Goal: Check status: Check status

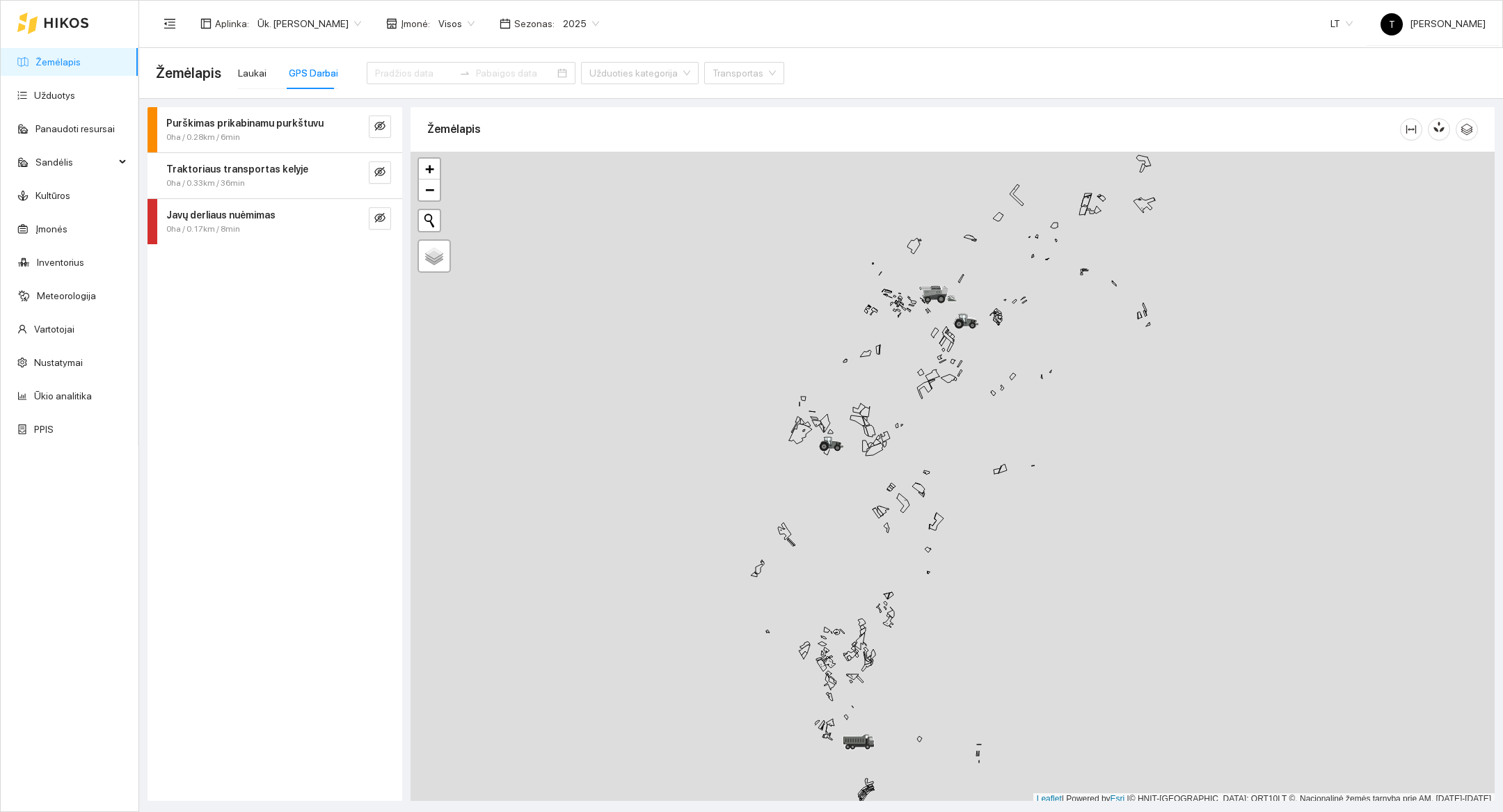
click at [77, 31] on div at bounding box center [53, 23] width 71 height 45
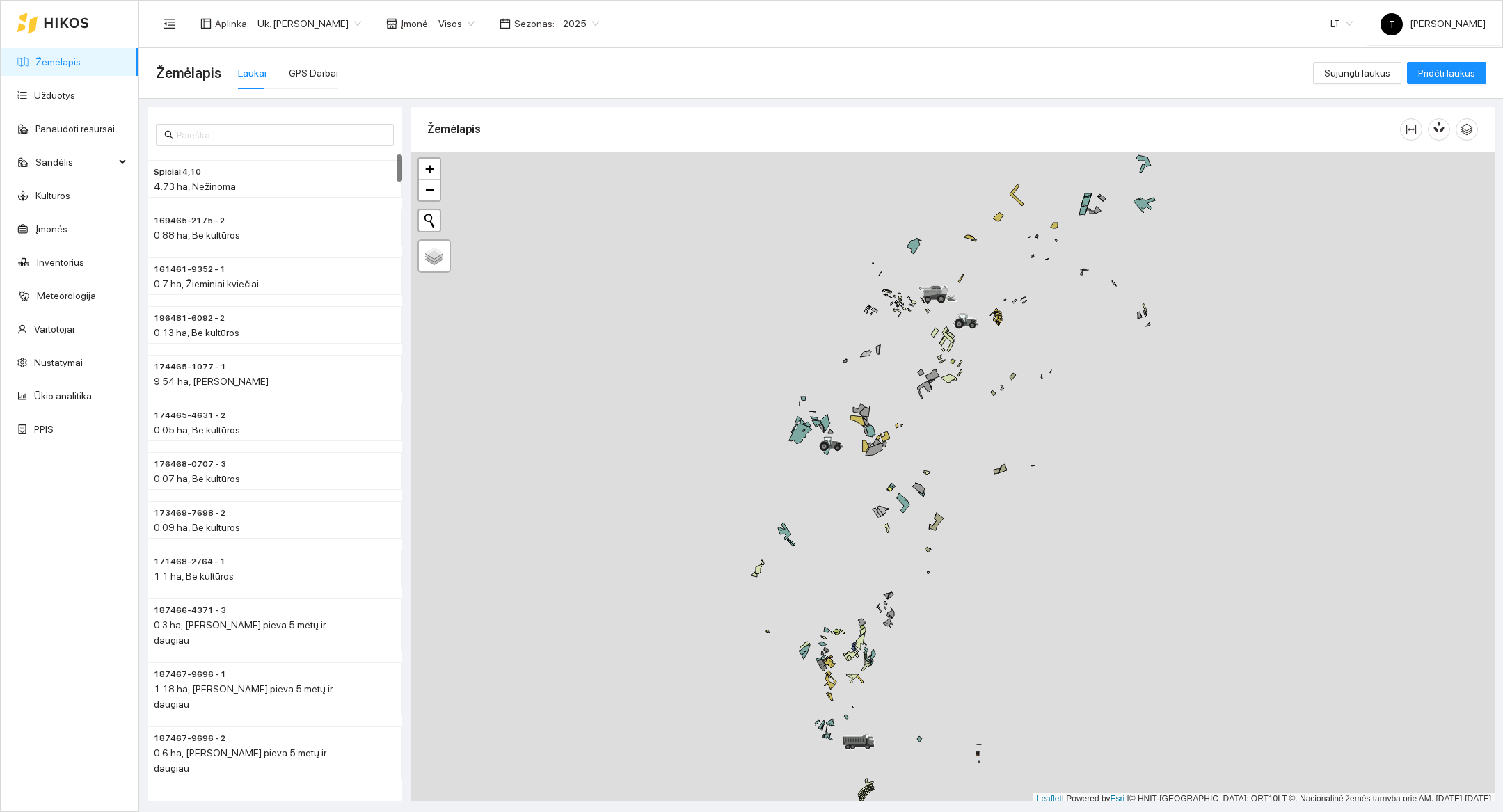
click at [335, 66] on div "Žemėlapis Laukai GPS Darbai" at bounding box center [734, 73] width 1157 height 45
click at [329, 66] on div "GPS Darbai" at bounding box center [313, 73] width 50 height 15
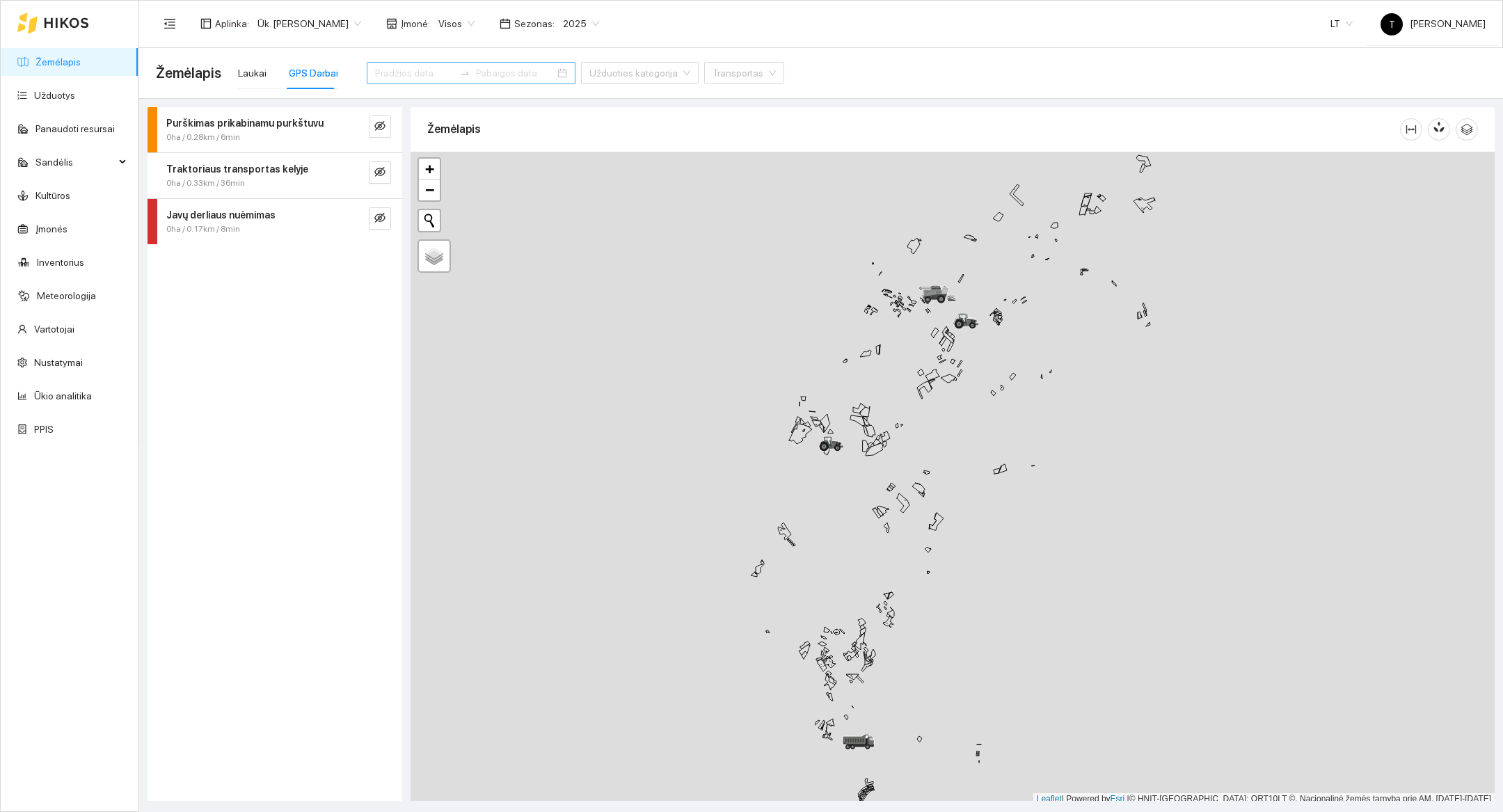
click at [426, 75] on input at bounding box center [414, 73] width 78 height 15
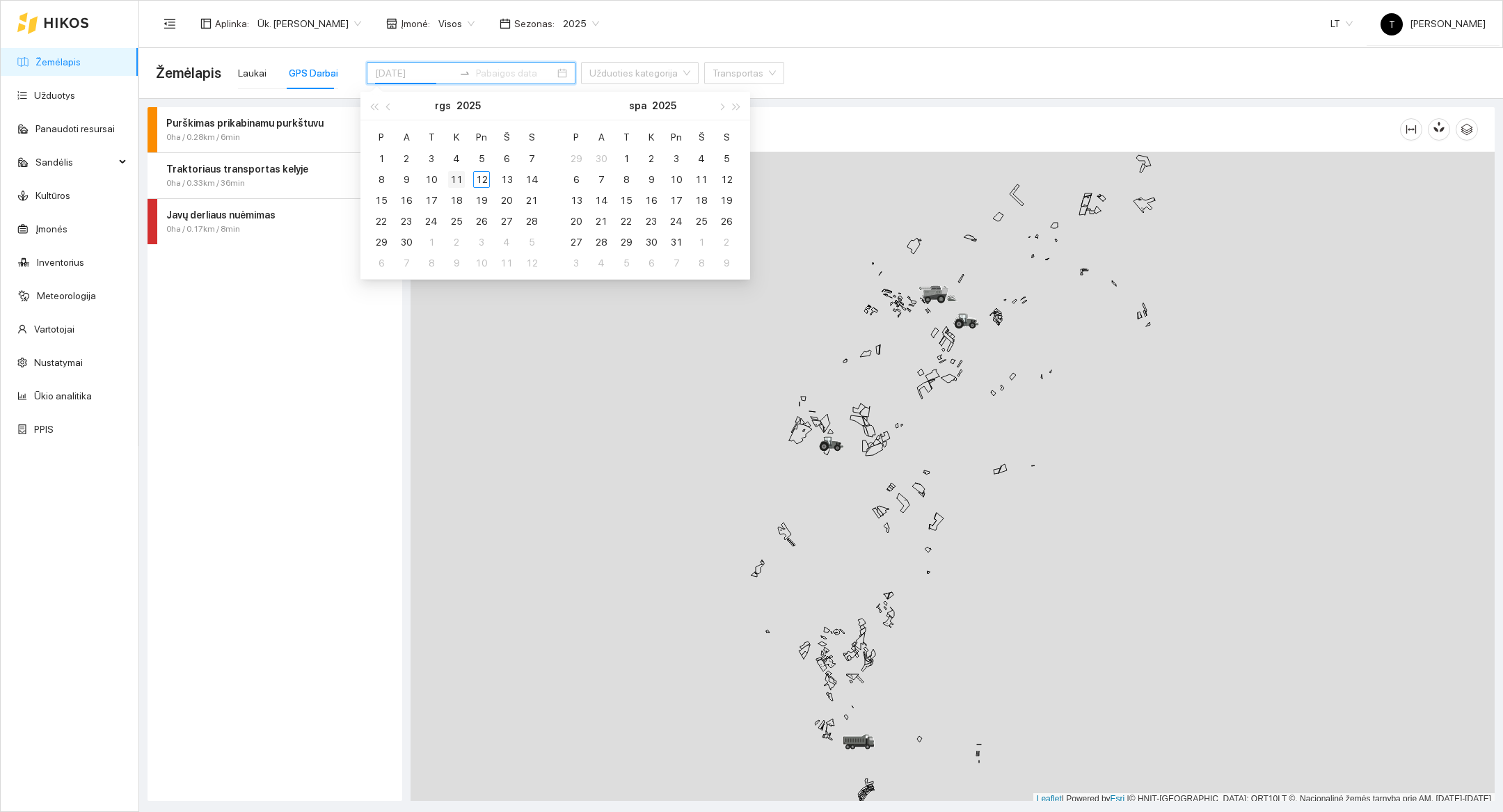
type input "2025-09-11"
click at [461, 180] on div "11" at bounding box center [457, 180] width 17 height 17
type input "2025-09-11"
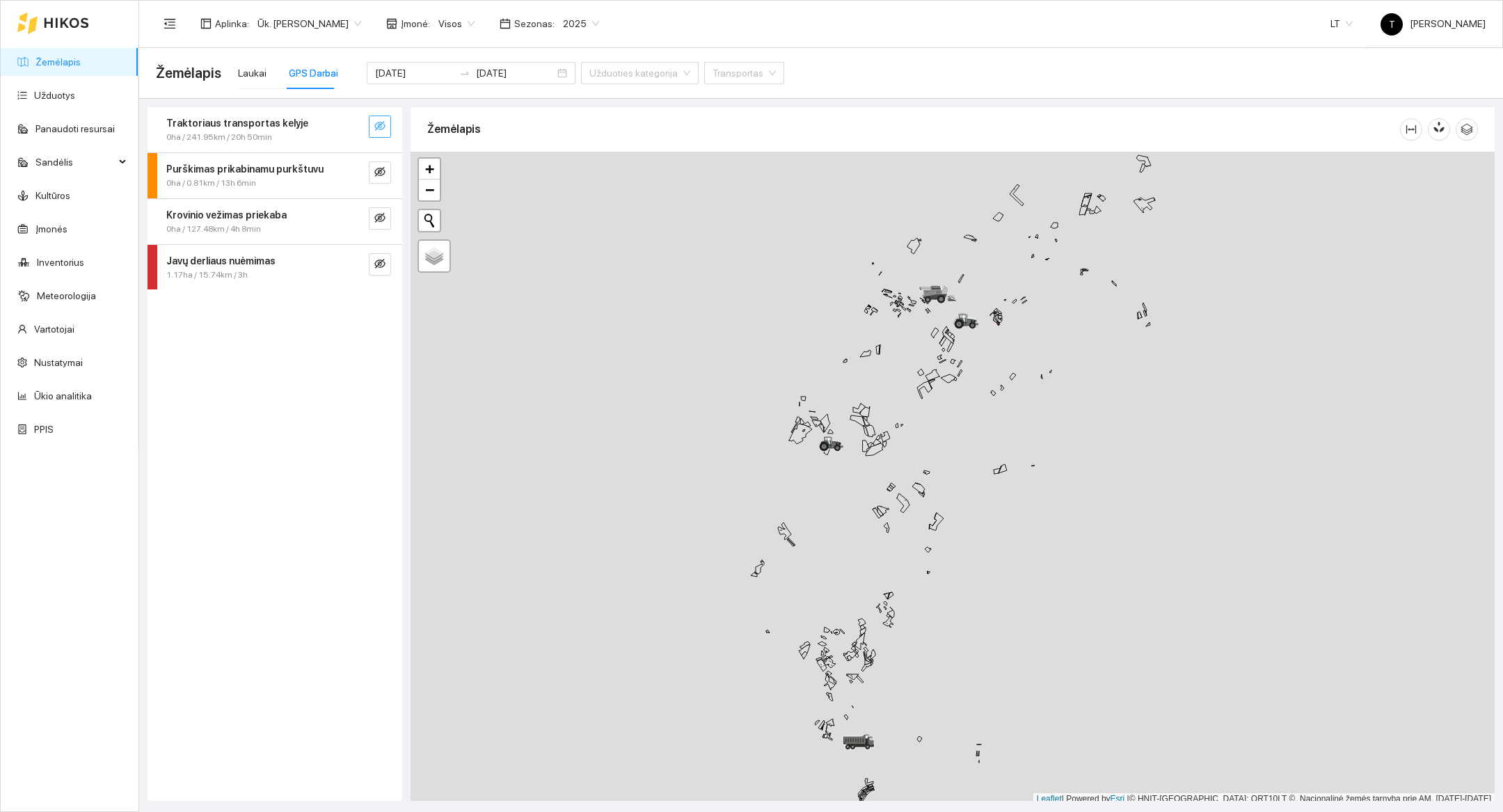
click at [377, 121] on icon "eye-invisible" at bounding box center [380, 126] width 11 height 11
click at [346, 124] on icon "search" at bounding box center [352, 126] width 11 height 11
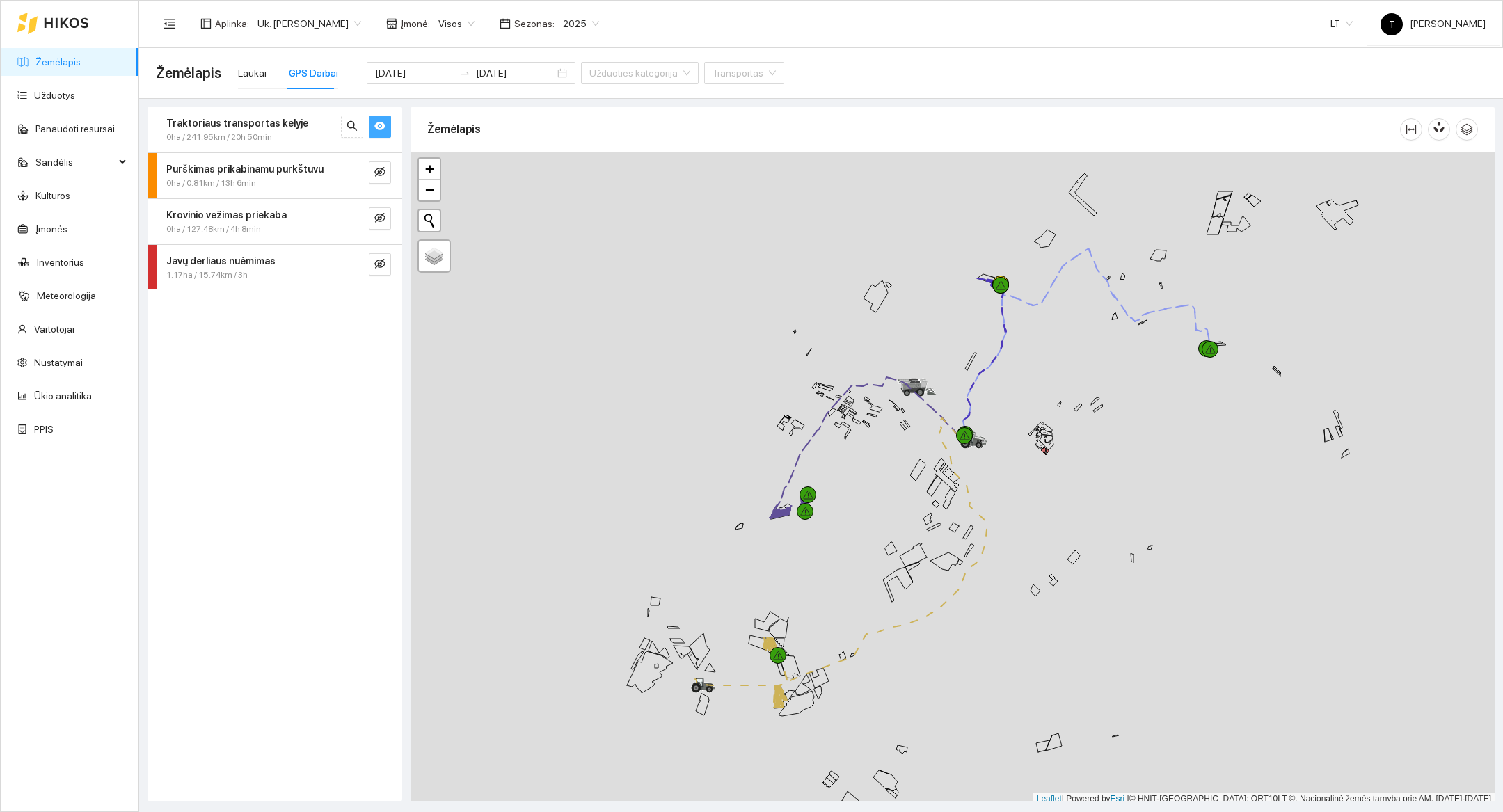
scroll to position [4, 0]
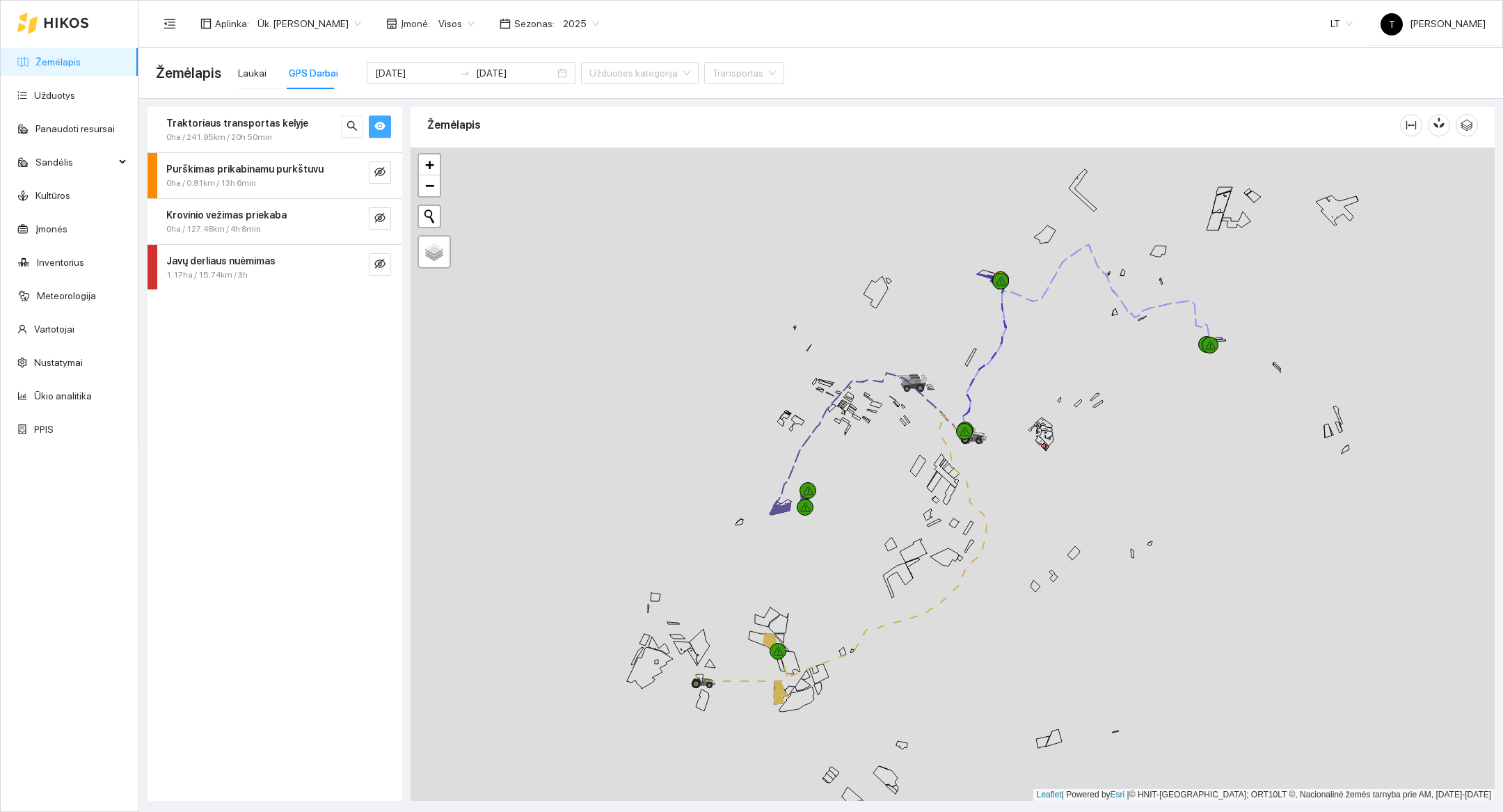
click at [913, 708] on div at bounding box center [953, 474] width 1084 height 653
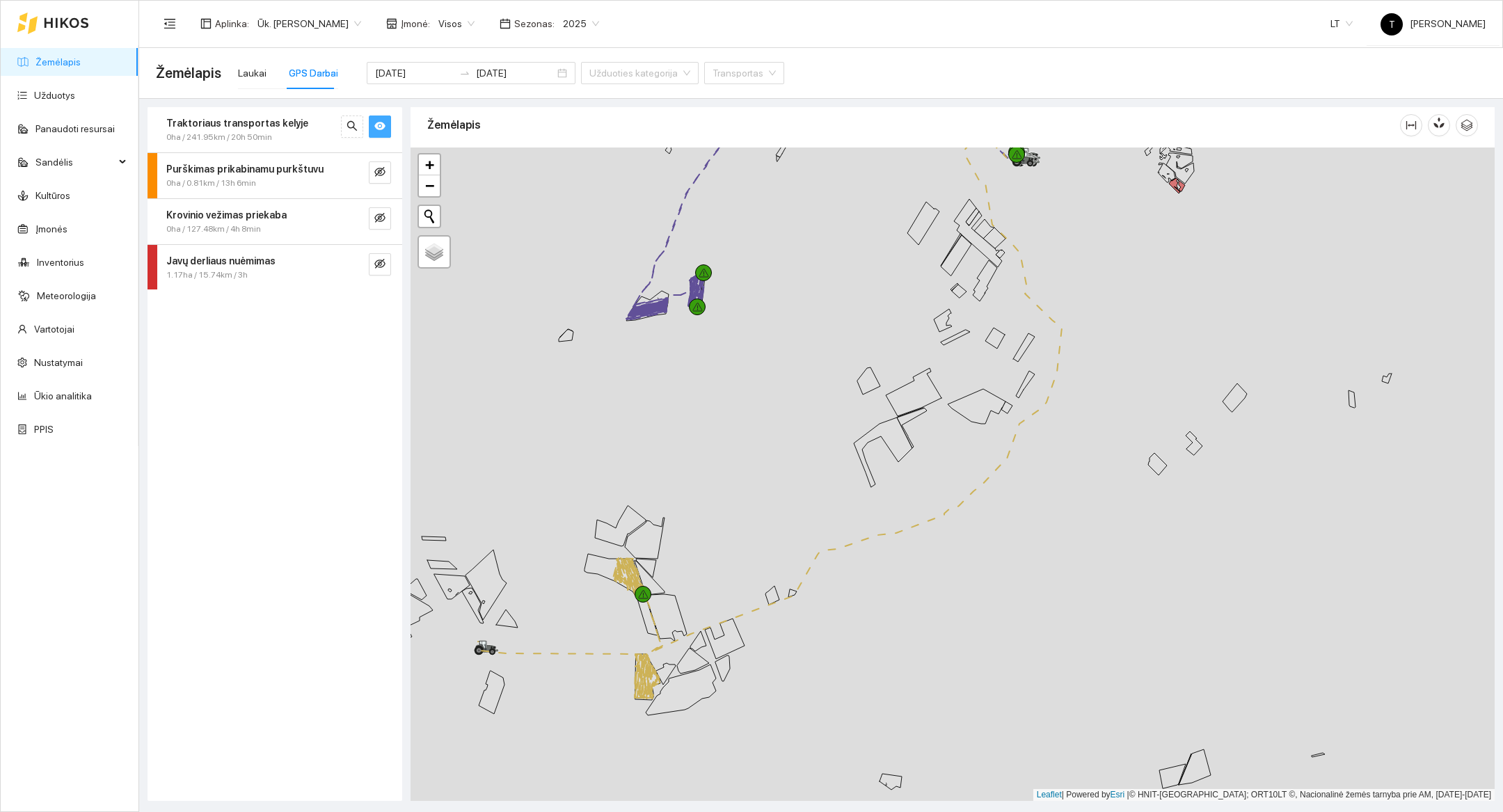
click at [856, 704] on div at bounding box center [953, 474] width 1084 height 653
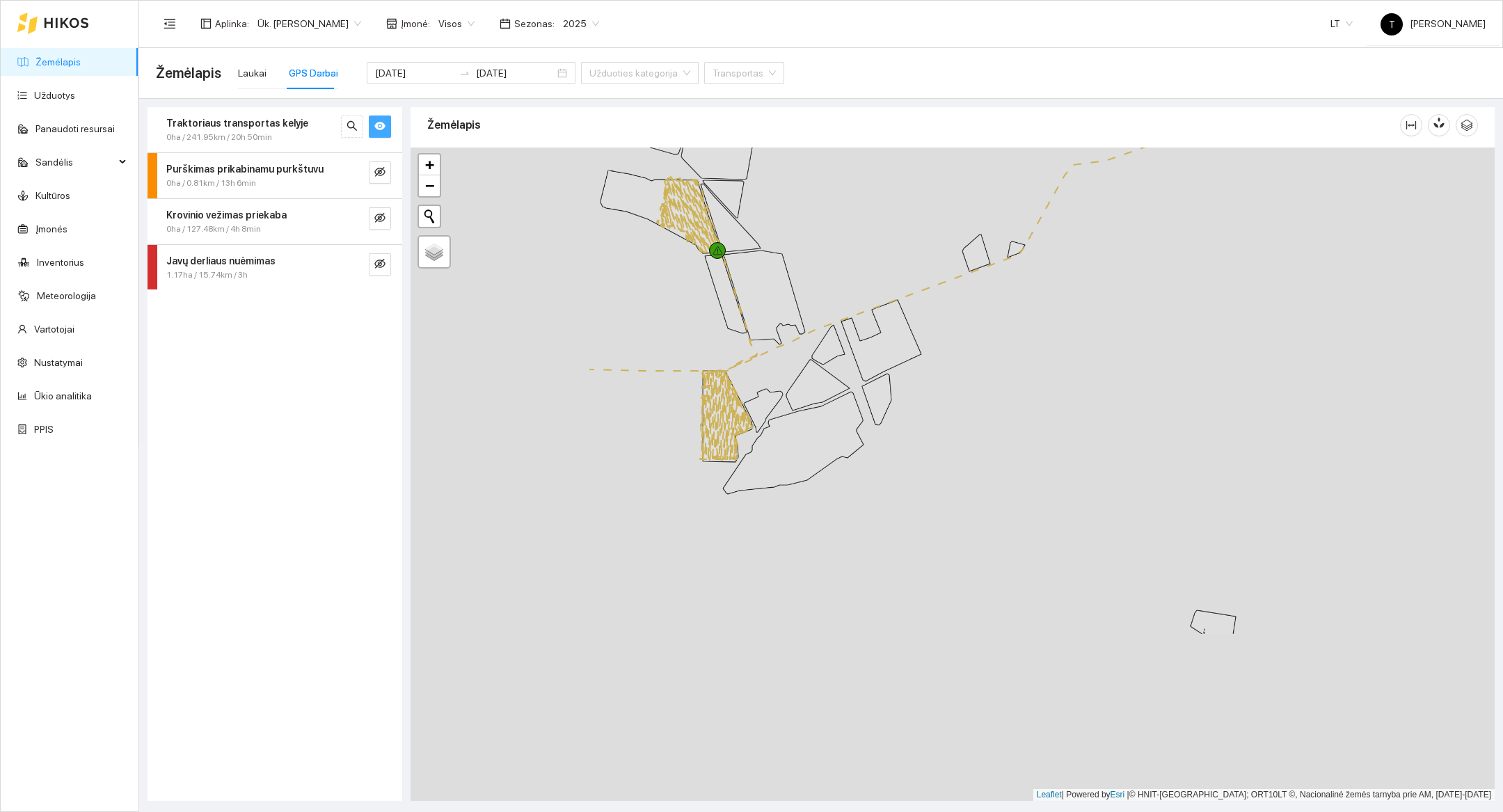
drag, startPoint x: 856, startPoint y: 704, endPoint x: 1144, endPoint y: 471, distance: 370.4
click at [1144, 471] on div at bounding box center [953, 474] width 1084 height 653
click at [435, 189] on link "−" at bounding box center [429, 186] width 21 height 21
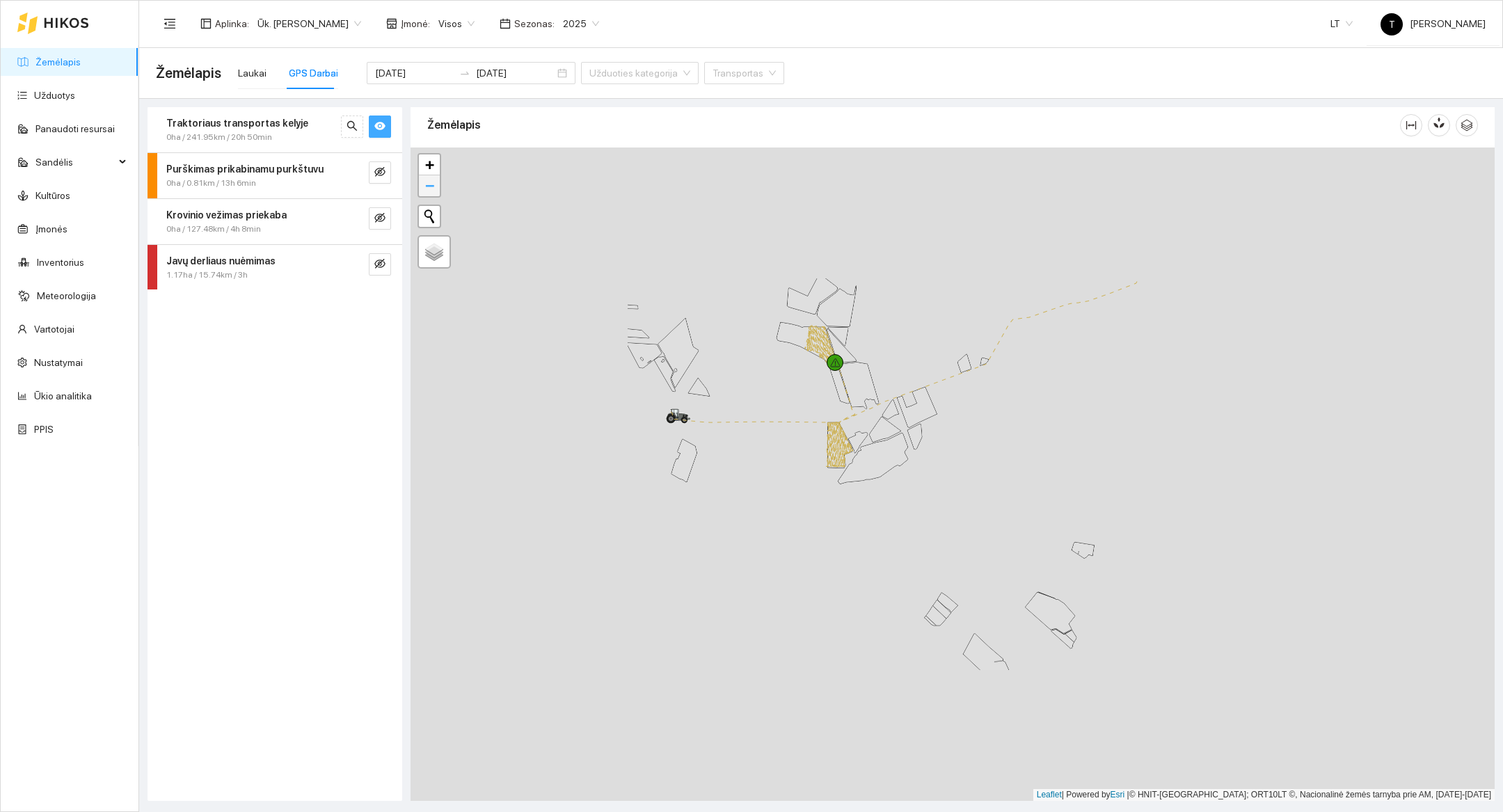
click at [435, 189] on link "−" at bounding box center [429, 186] width 21 height 21
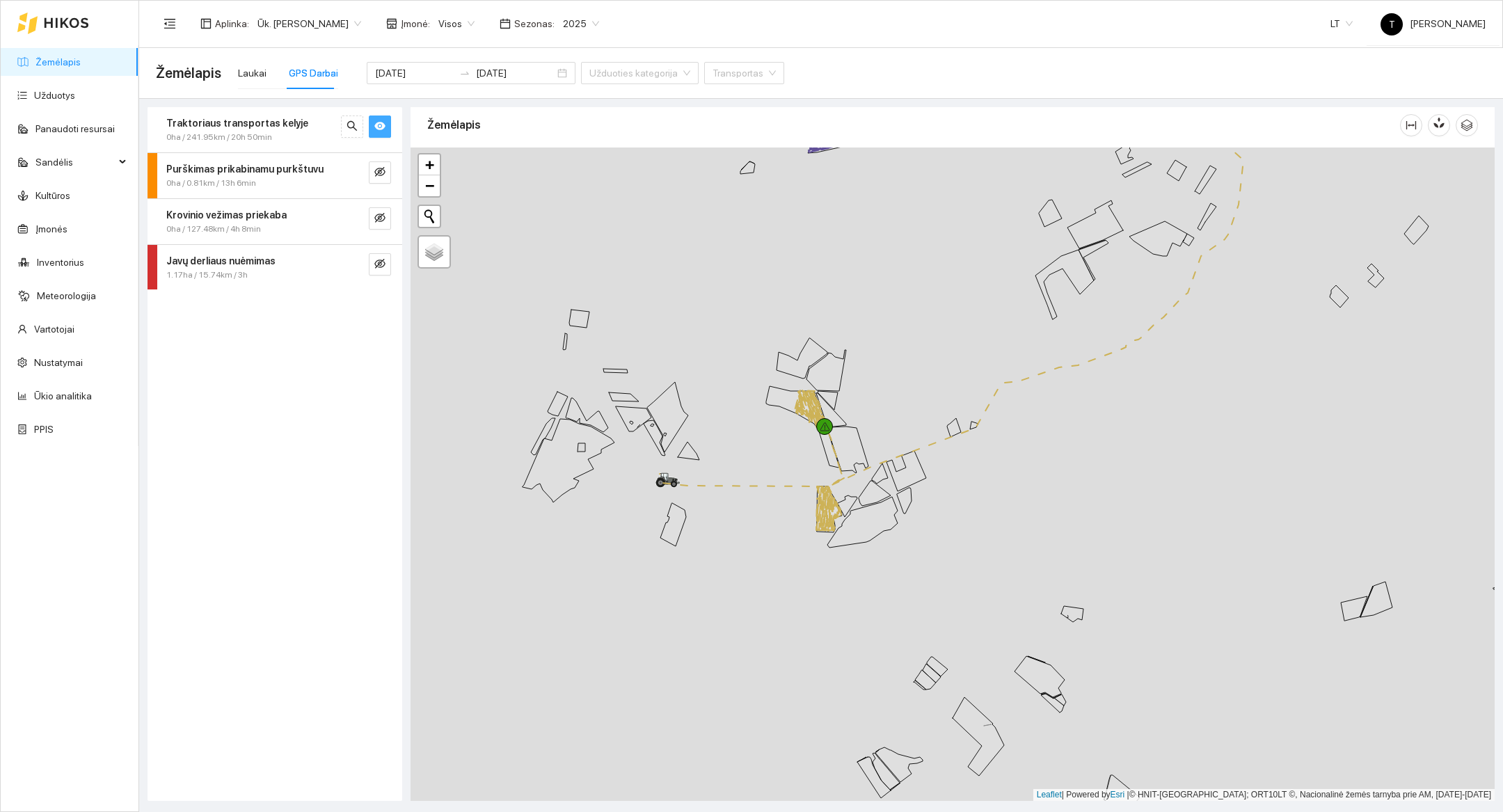
drag, startPoint x: 1036, startPoint y: 202, endPoint x: 949, endPoint y: 625, distance: 431.9
click at [949, 625] on div at bounding box center [953, 474] width 1084 height 653
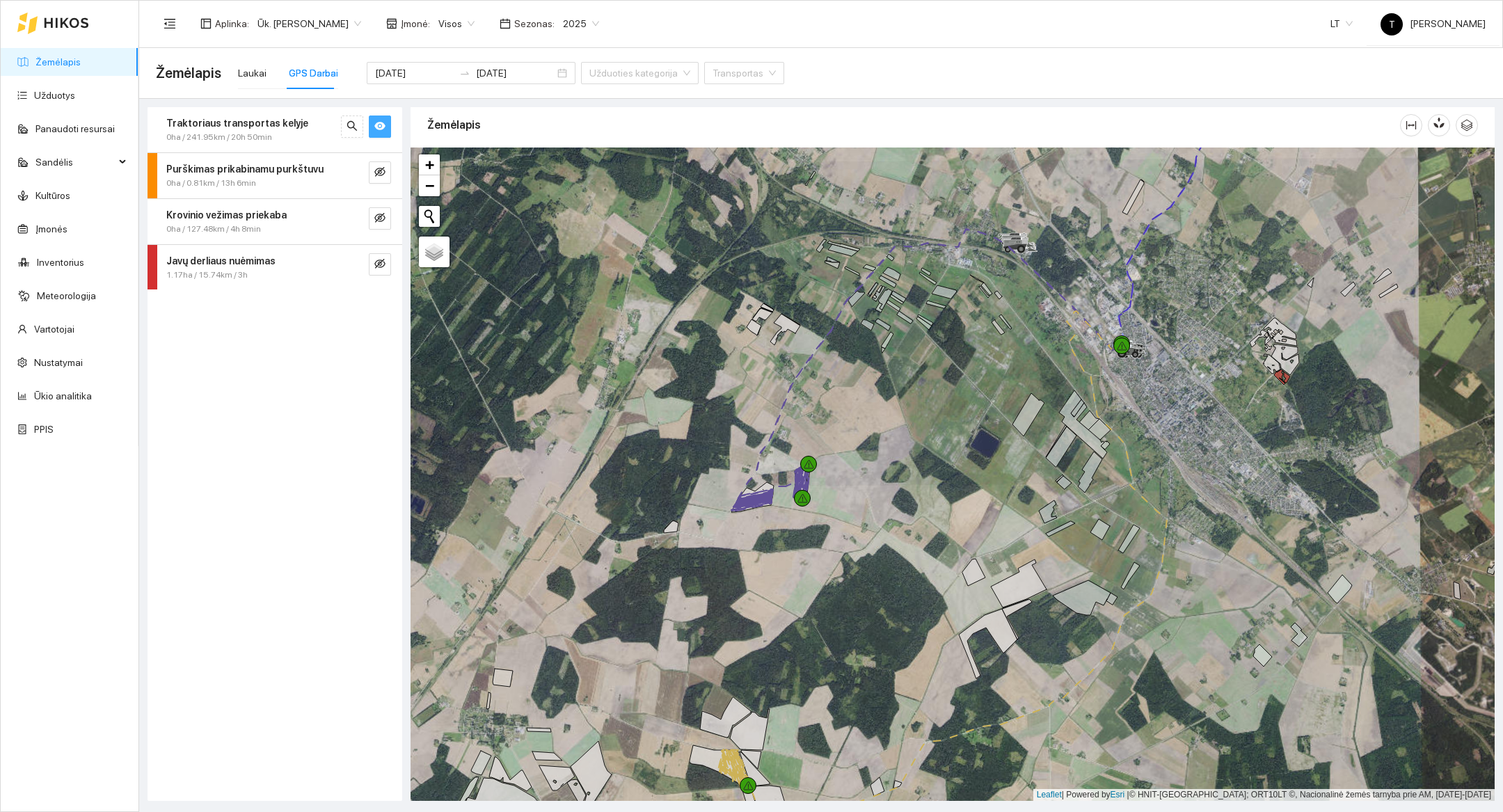
click at [783, 574] on div at bounding box center [953, 474] width 1084 height 653
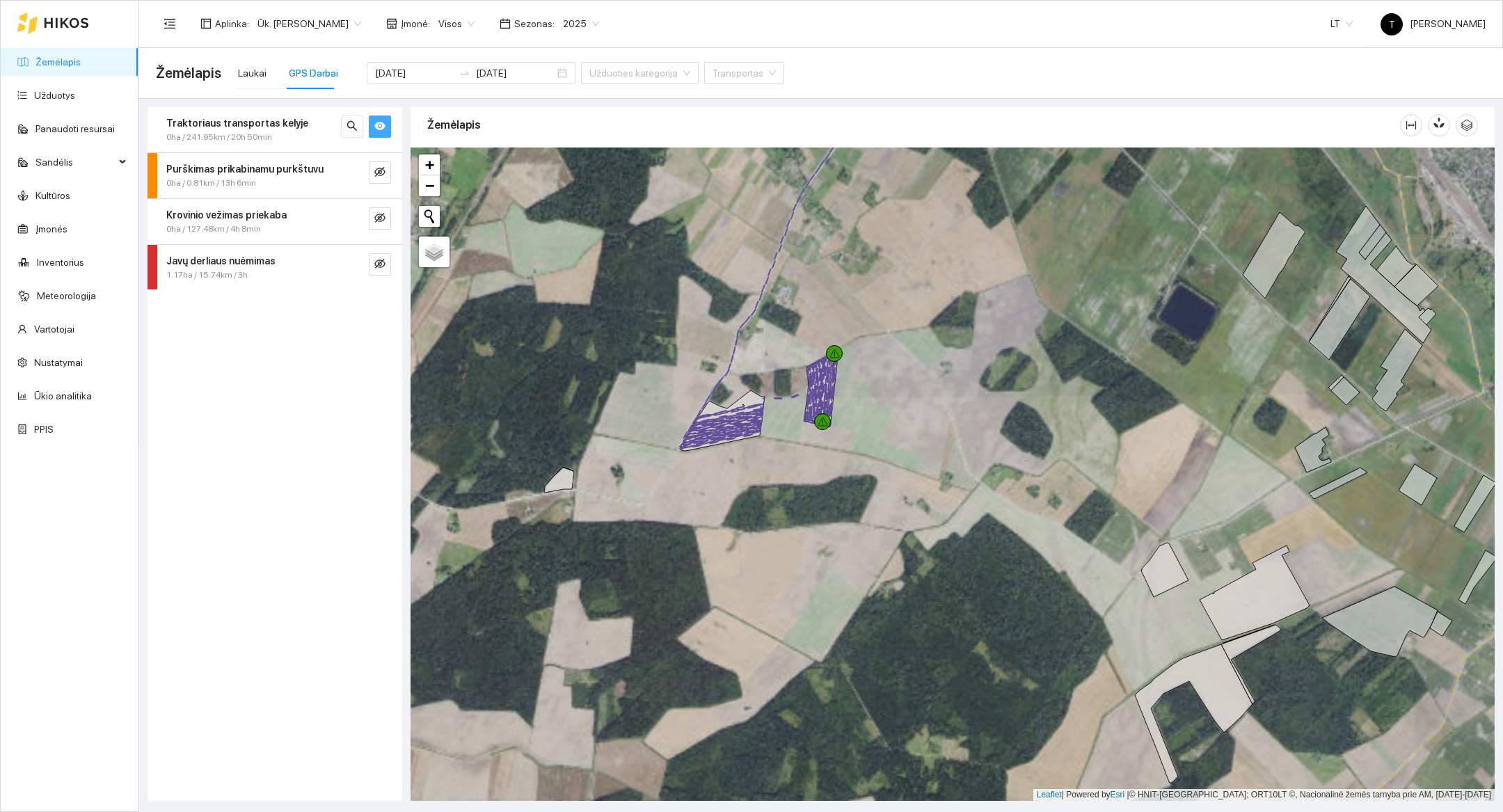
click at [776, 507] on div at bounding box center [953, 474] width 1084 height 653
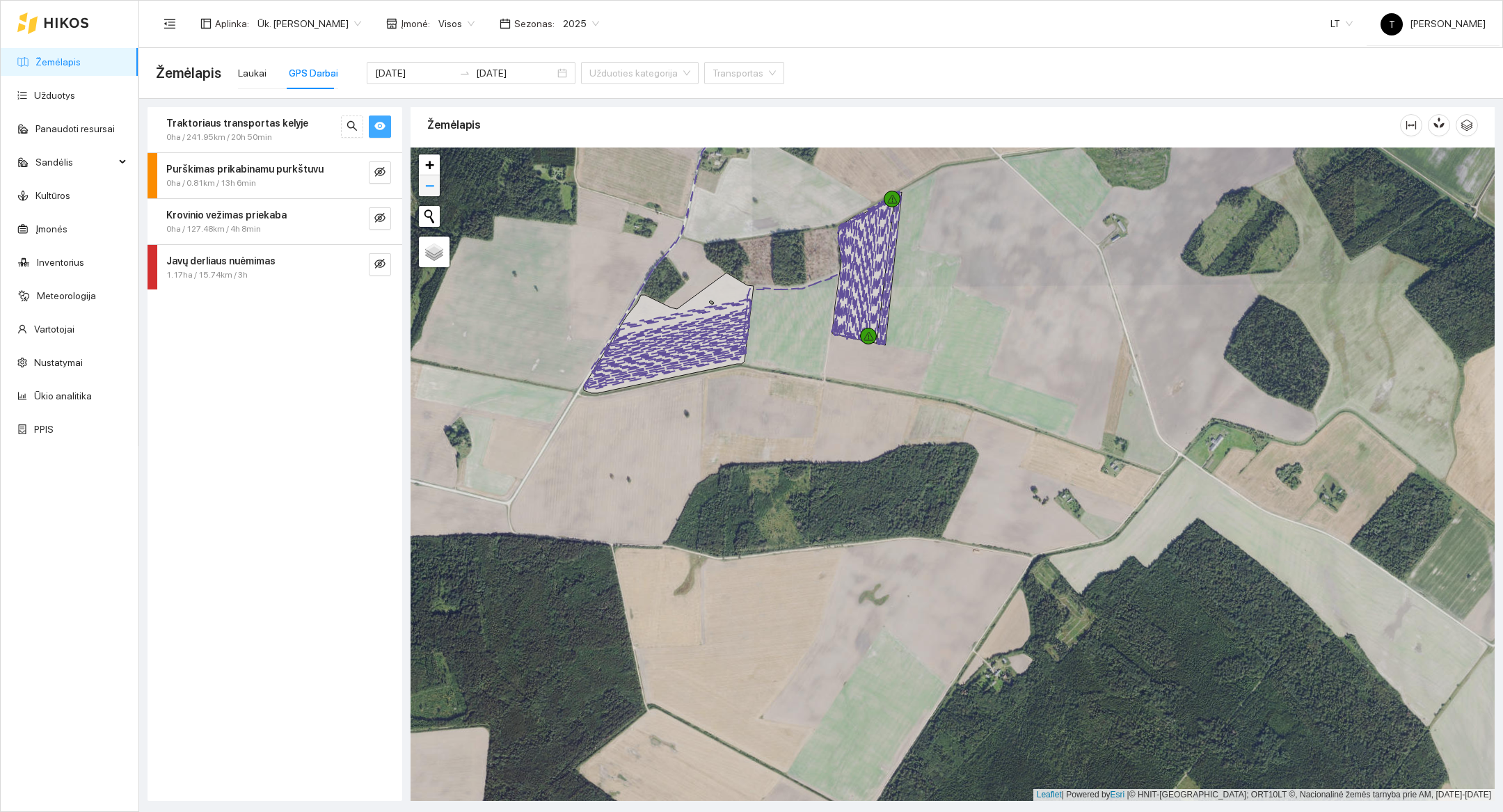
click at [425, 189] on span "−" at bounding box center [429, 185] width 9 height 17
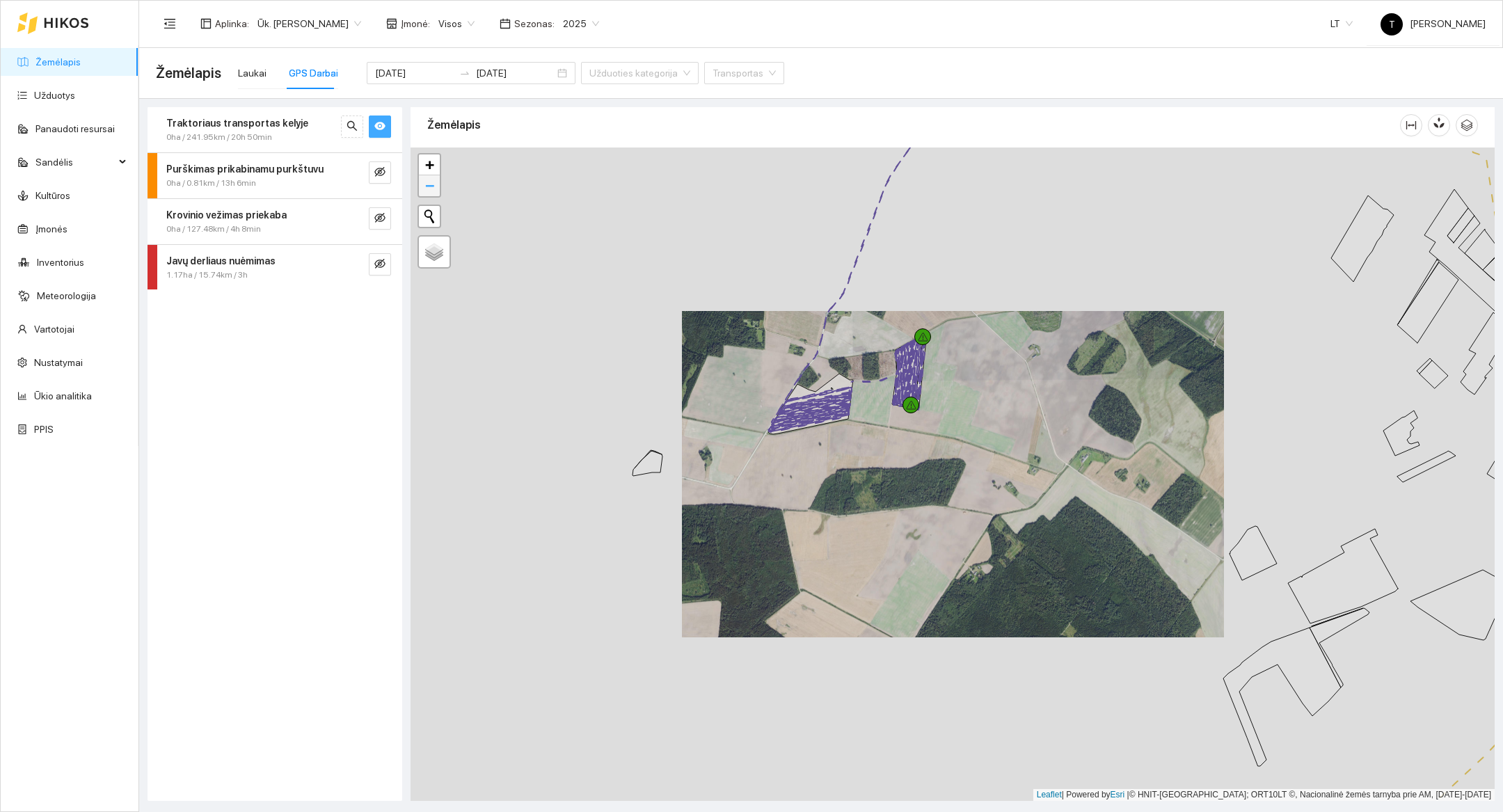
click at [425, 187] on span "−" at bounding box center [429, 185] width 9 height 17
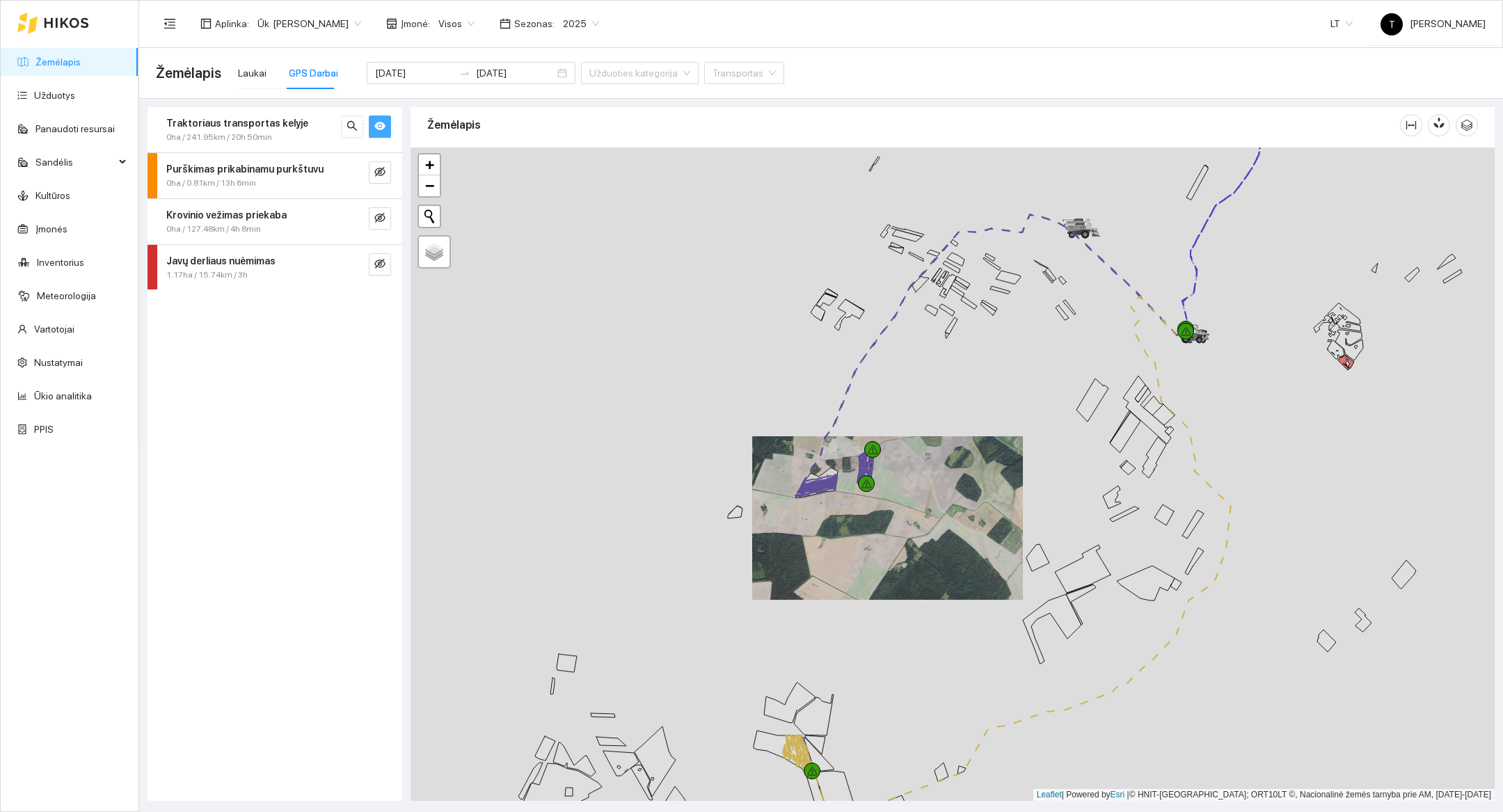
drag, startPoint x: 739, startPoint y: 585, endPoint x: 673, endPoint y: 628, distance: 78.8
click at [673, 628] on div at bounding box center [953, 474] width 1084 height 653
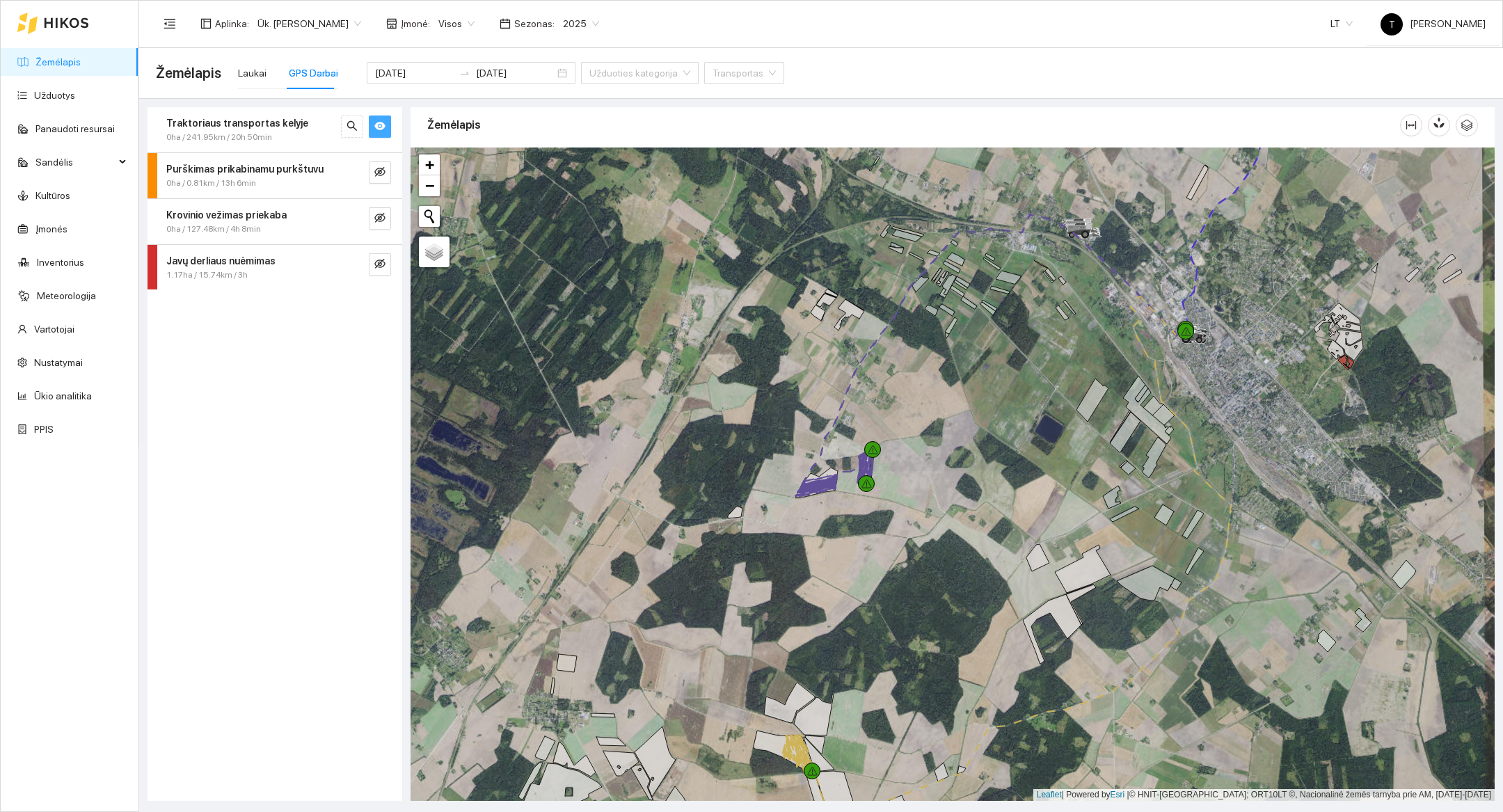
click at [816, 531] on div at bounding box center [953, 474] width 1084 height 653
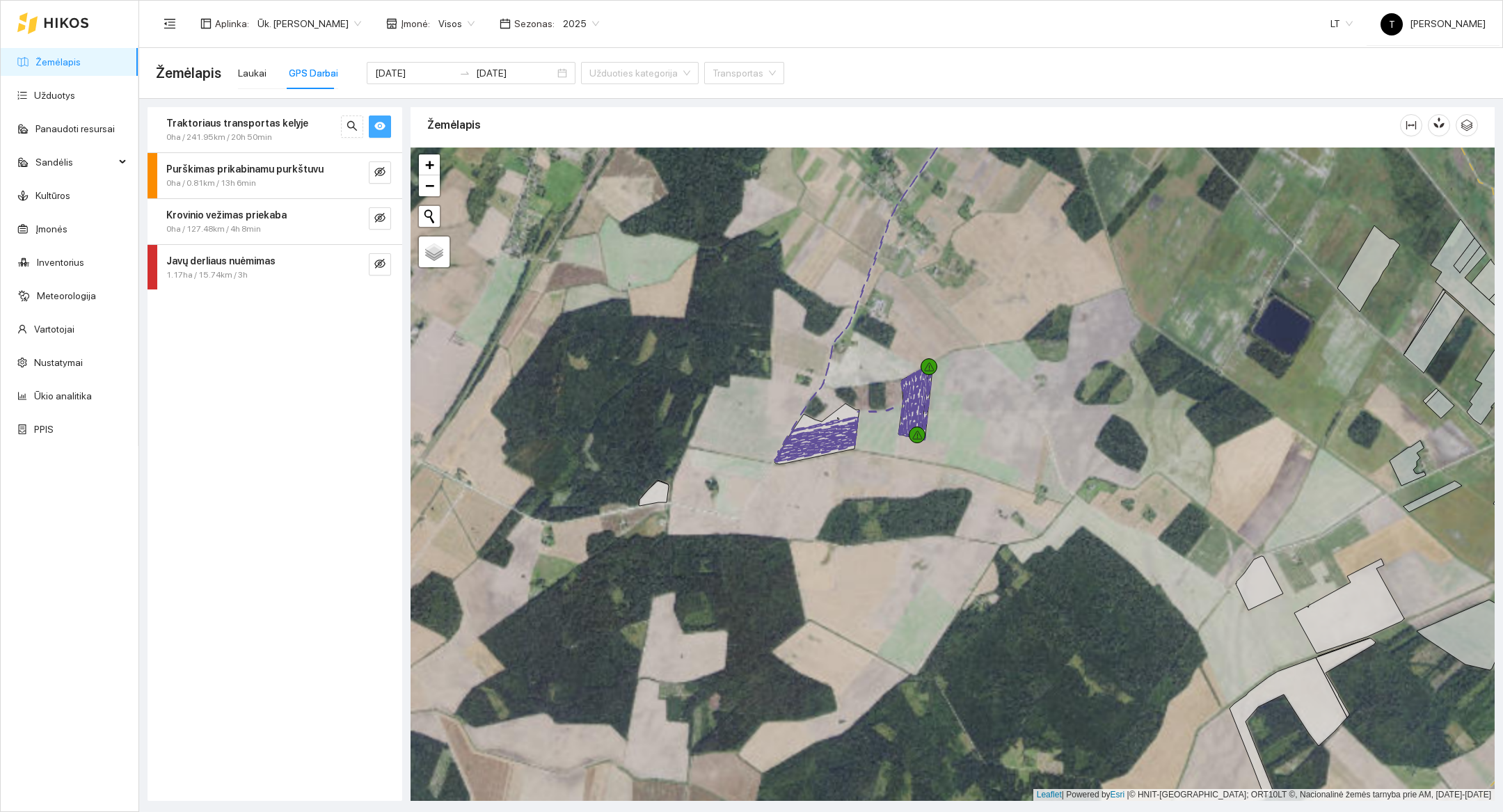
click at [872, 483] on div at bounding box center [953, 474] width 1084 height 653
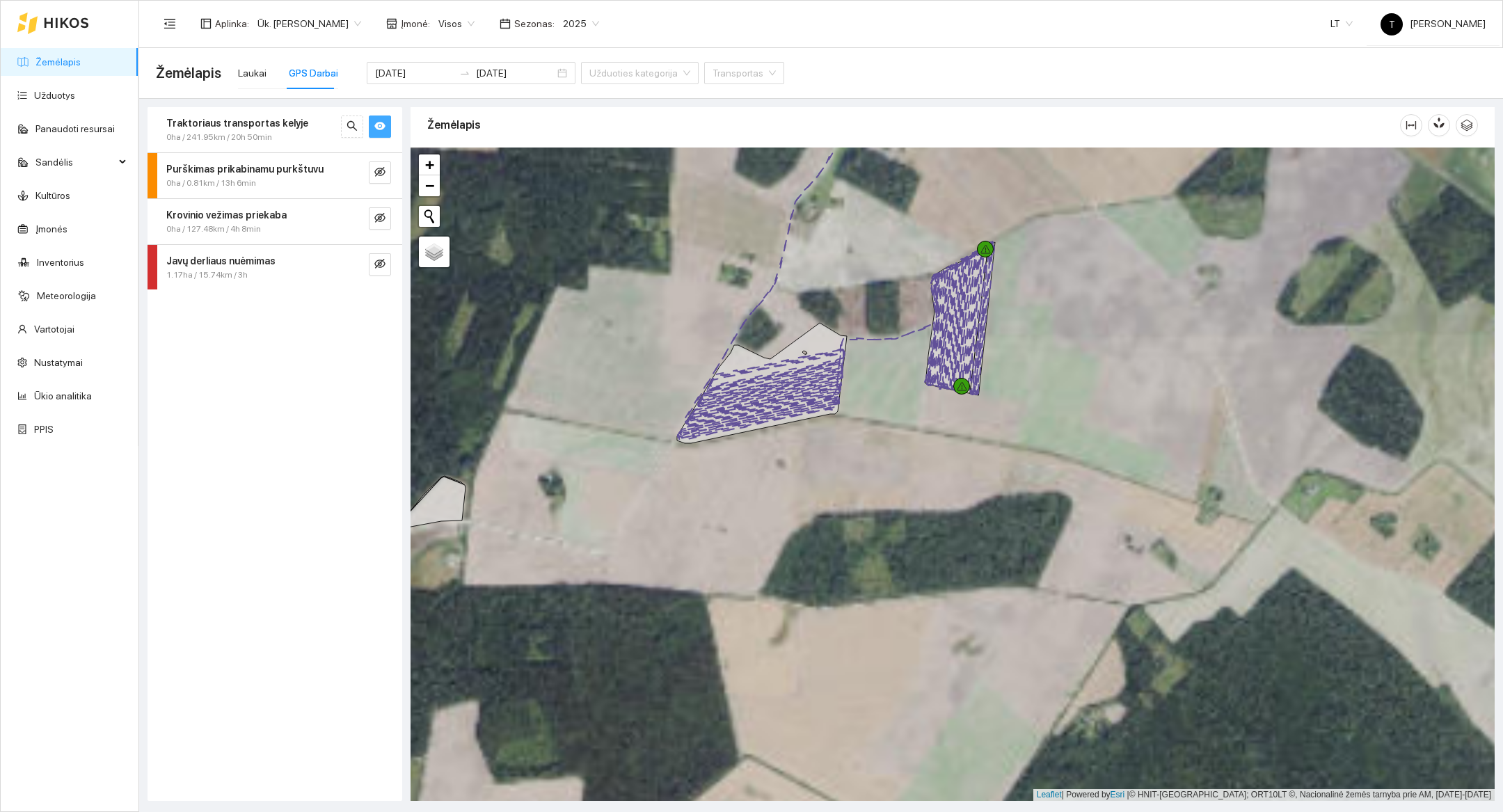
click at [197, 115] on span "Traktoriaus transportas kelyje" at bounding box center [237, 123] width 142 height 15
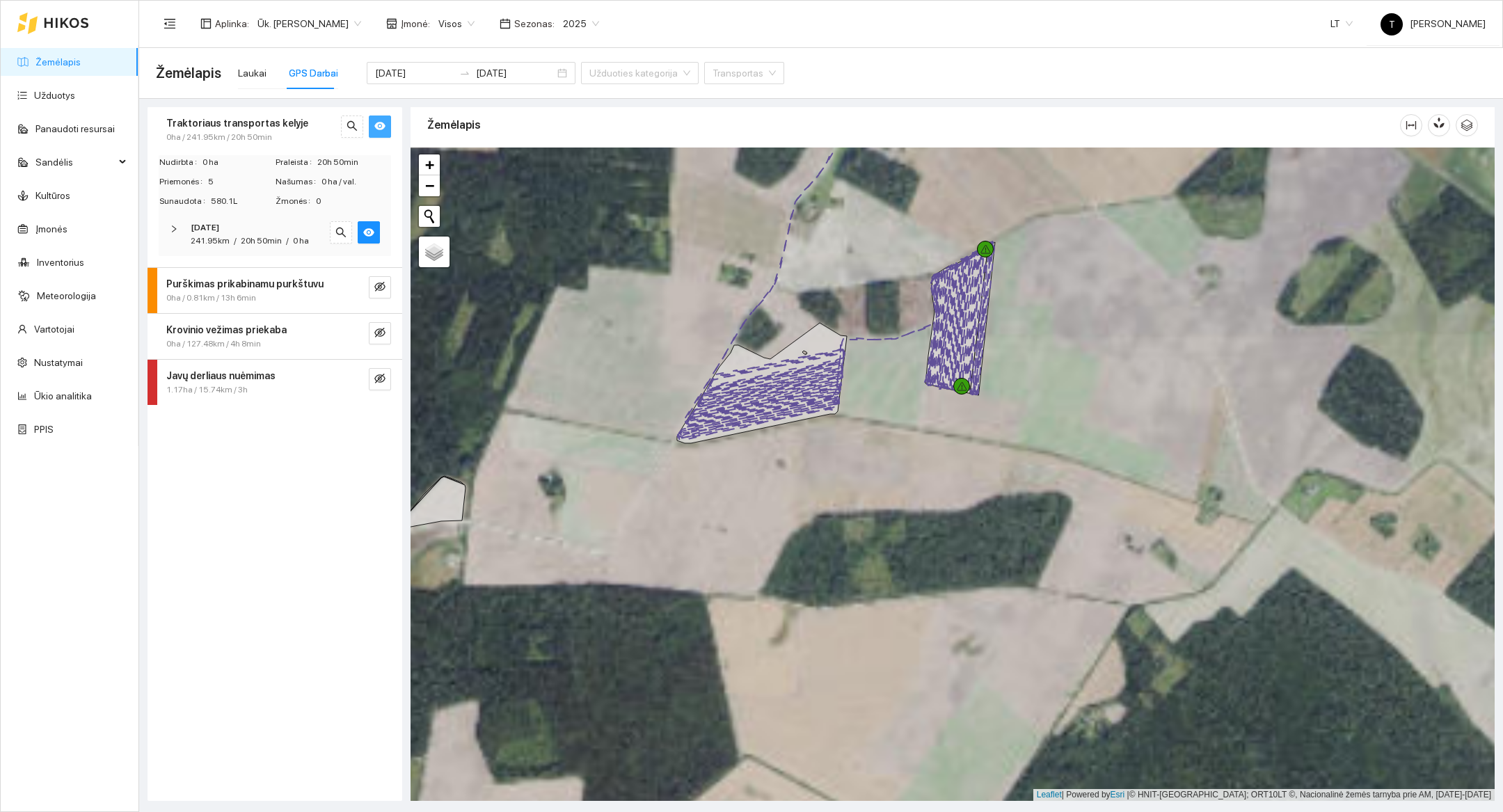
click at [224, 218] on div "2025-09-11 241.95km / 20h 50min / 0 ha" at bounding box center [275, 234] width 232 height 43
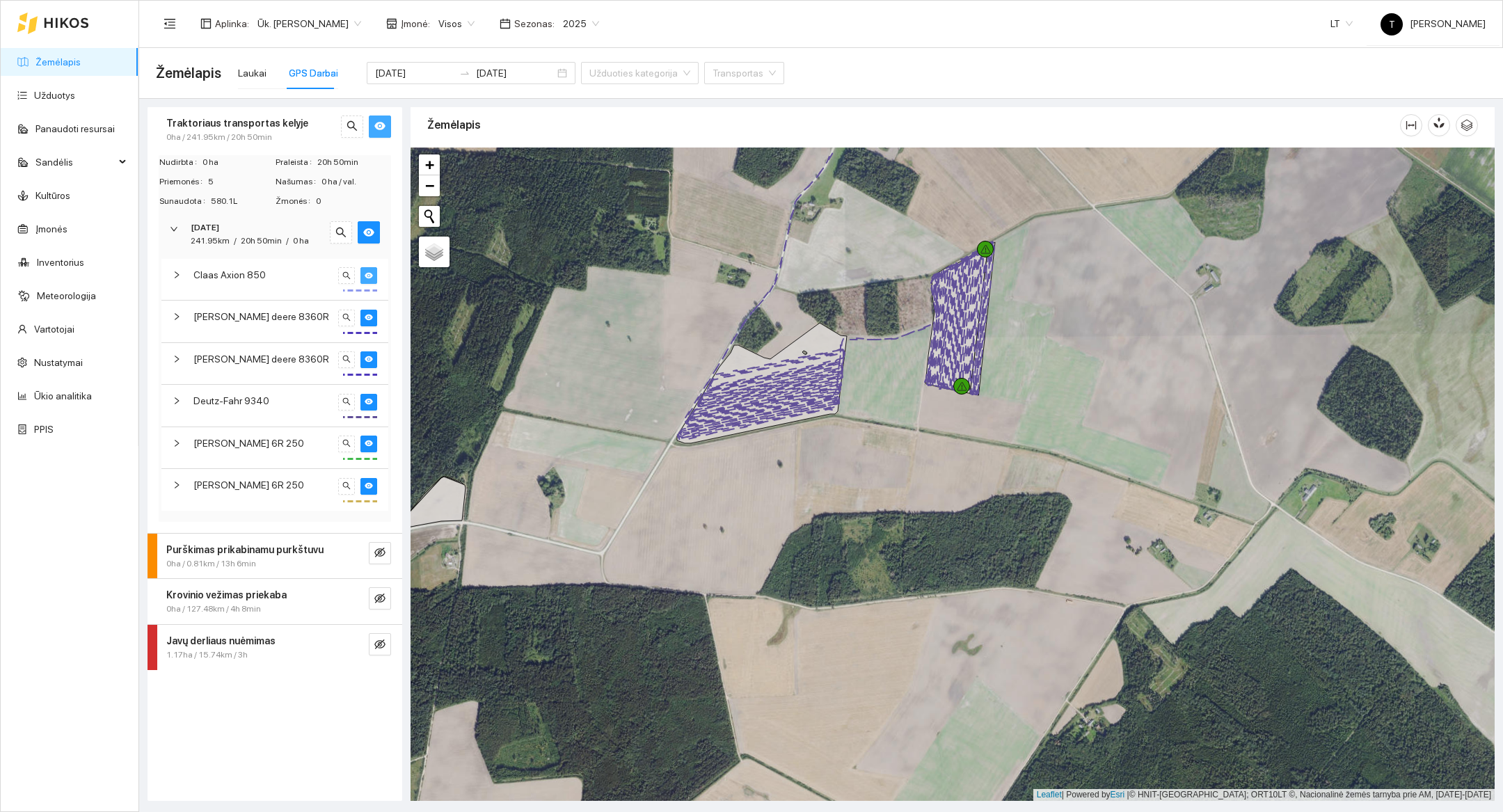
click at [373, 278] on button "button" at bounding box center [369, 276] width 17 height 17
click at [373, 352] on button "button" at bounding box center [369, 359] width 17 height 17
click at [373, 319] on button "button" at bounding box center [369, 318] width 17 height 17
click at [287, 401] on div "Deutz-Fahr 9340" at bounding box center [264, 401] width 140 height 15
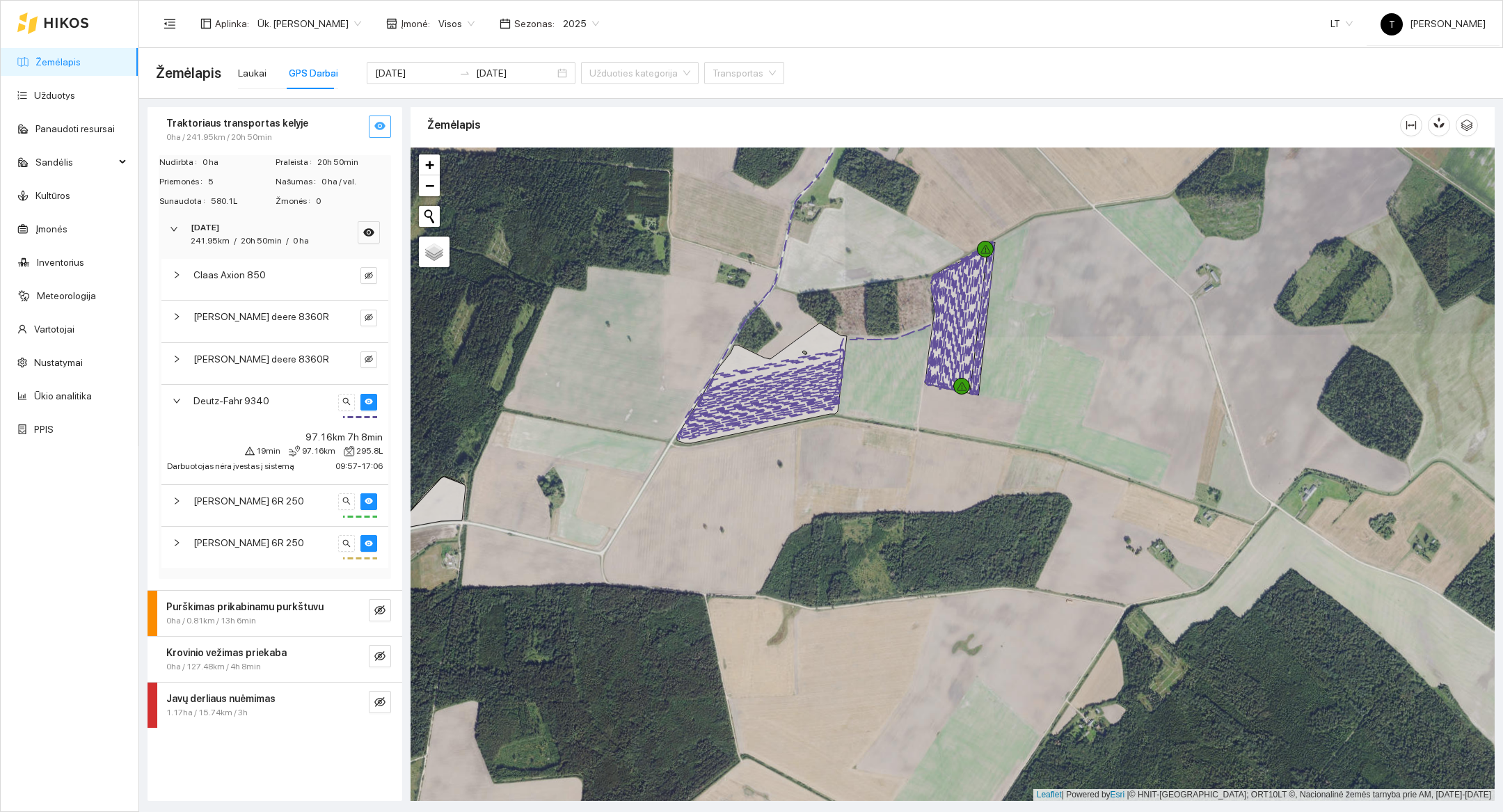
click at [265, 501] on span "John Deere 6R 250" at bounding box center [249, 501] width 111 height 15
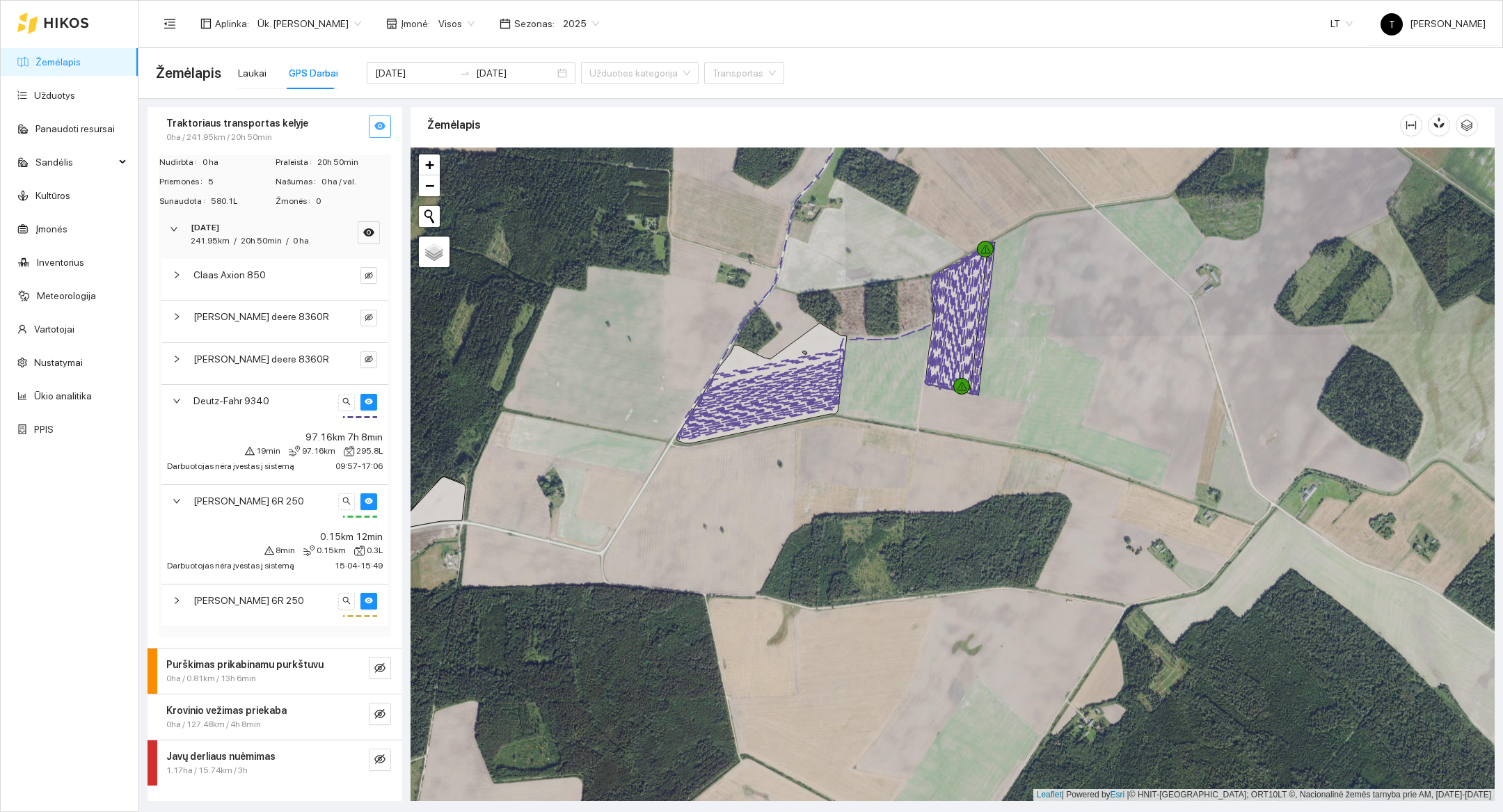
click at [357, 497] on div at bounding box center [357, 501] width 39 height 17
click at [361, 497] on button "button" at bounding box center [369, 501] width 17 height 17
click at [299, 587] on div "John Deere 6R 250" at bounding box center [275, 605] width 227 height 41
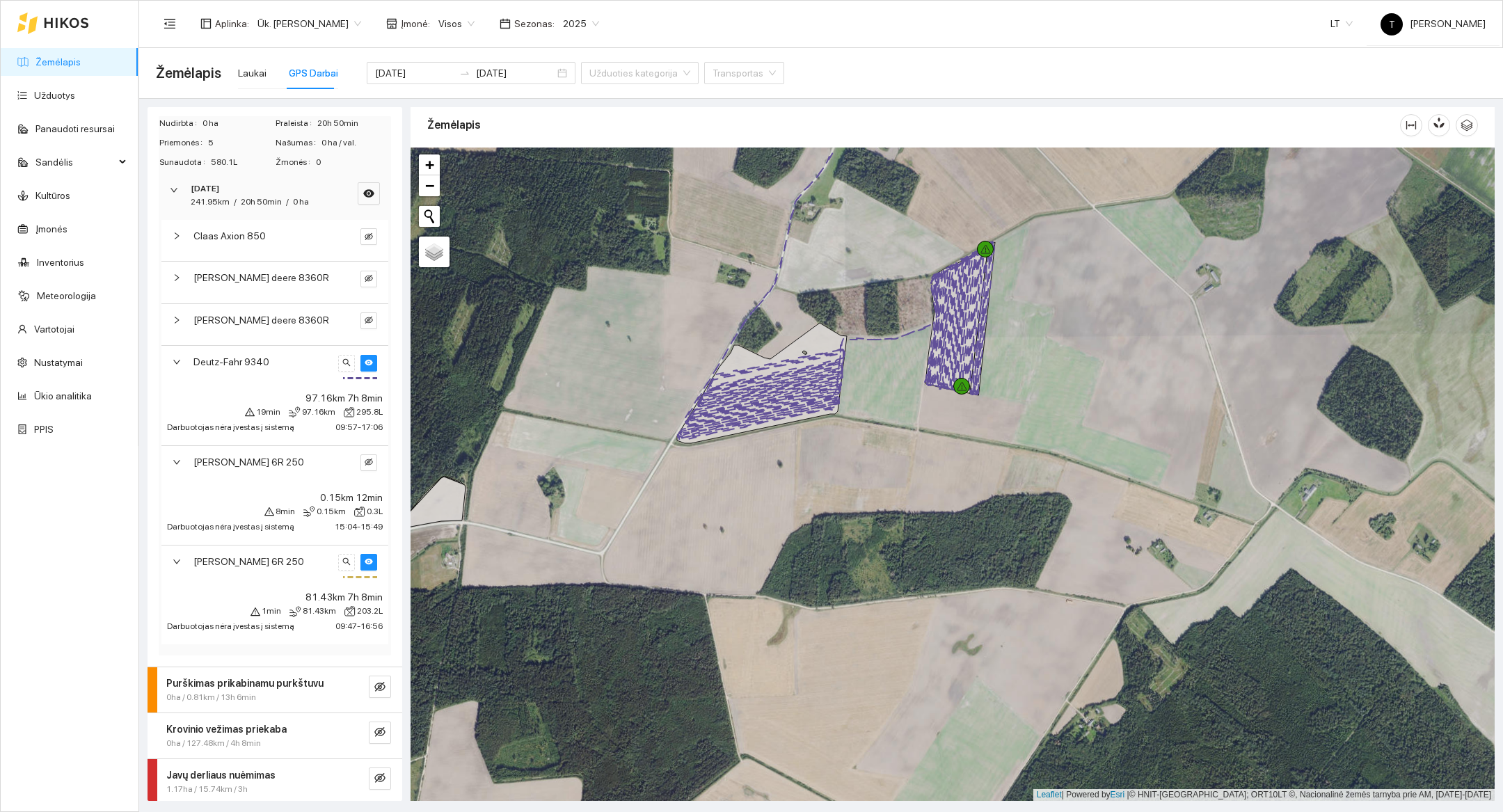
scroll to position [37, 0]
click at [429, 206] on button "Initiate a new search" at bounding box center [429, 216] width 21 height 21
click at [431, 190] on span "−" at bounding box center [429, 185] width 9 height 17
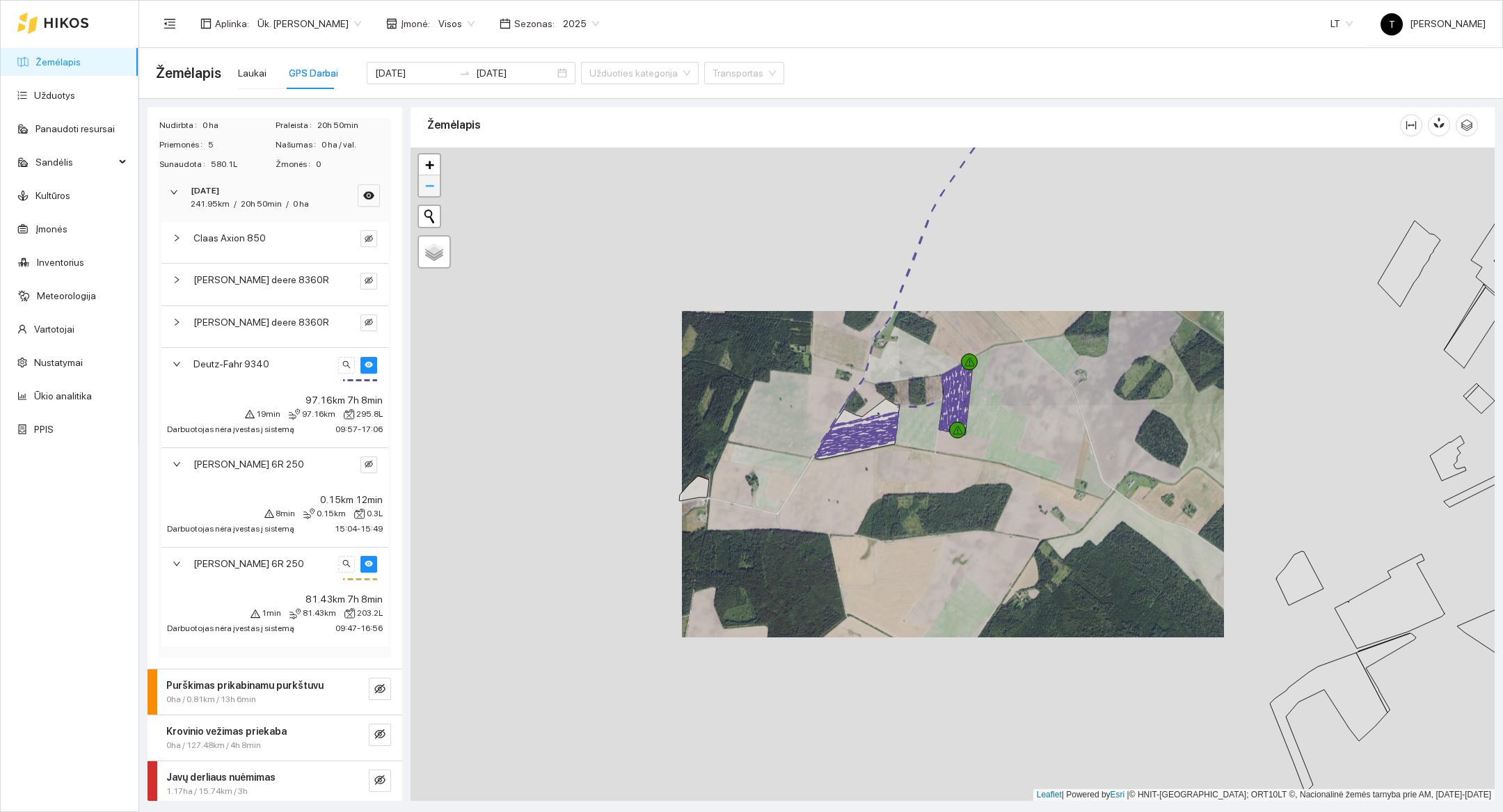
click at [431, 190] on span "−" at bounding box center [429, 185] width 9 height 17
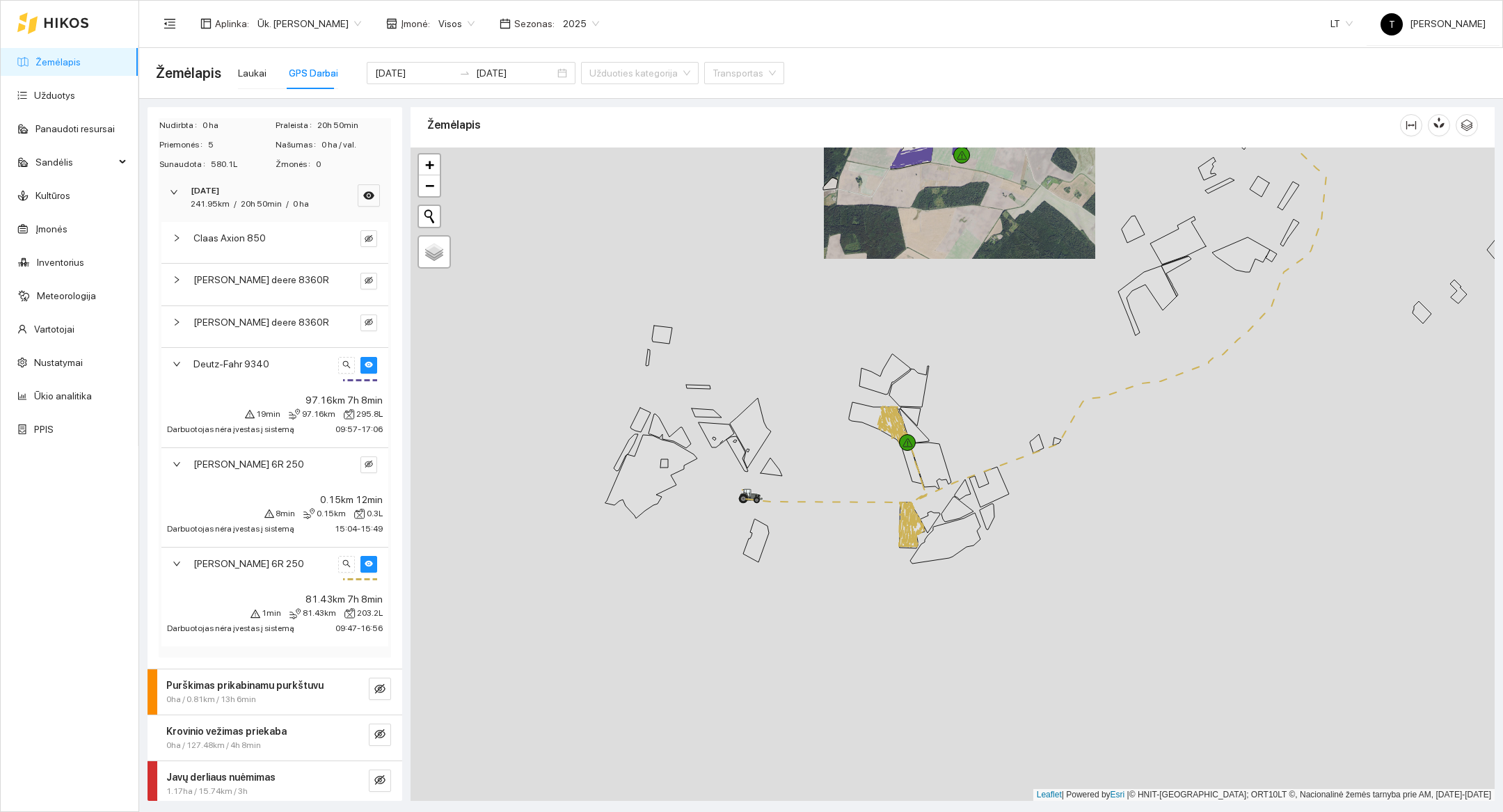
drag, startPoint x: 1056, startPoint y: 632, endPoint x: 1063, endPoint y: 326, distance: 306.1
click at [1063, 326] on div at bounding box center [953, 474] width 1084 height 653
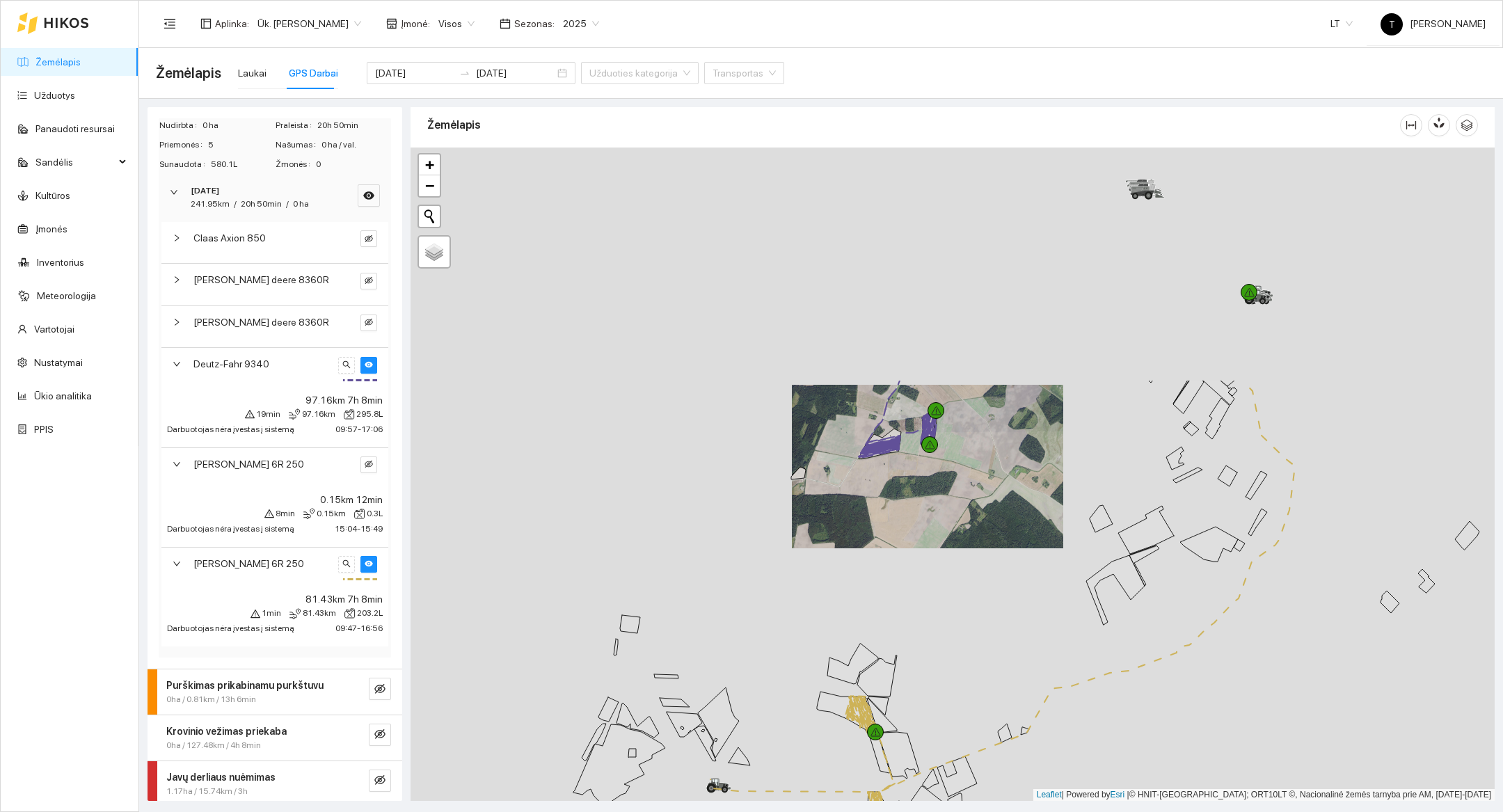
drag, startPoint x: 856, startPoint y: 473, endPoint x: 823, endPoint y: 770, distance: 298.8
click at [823, 770] on div at bounding box center [953, 474] width 1084 height 653
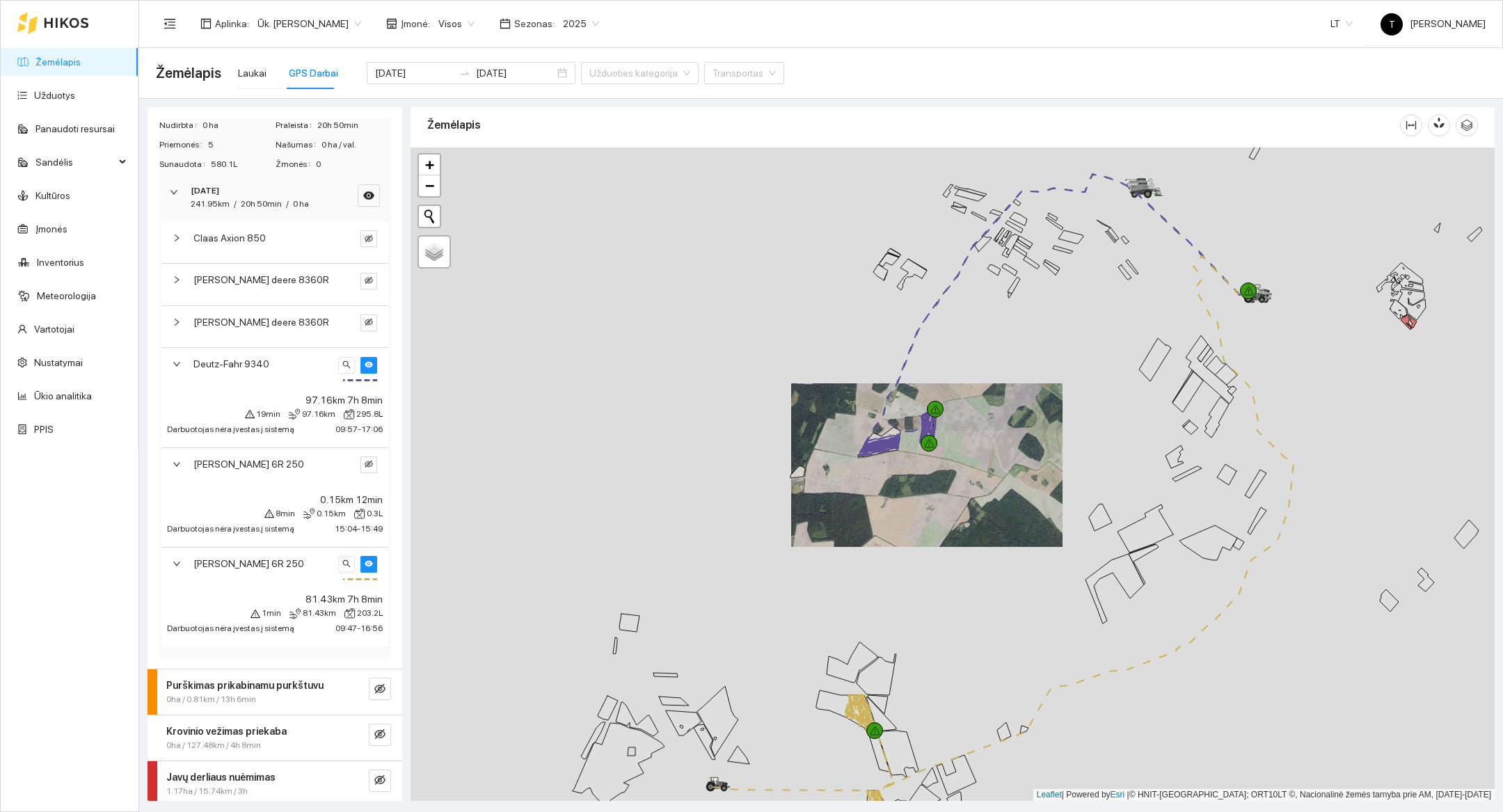
click at [942, 535] on div at bounding box center [953, 474] width 1084 height 653
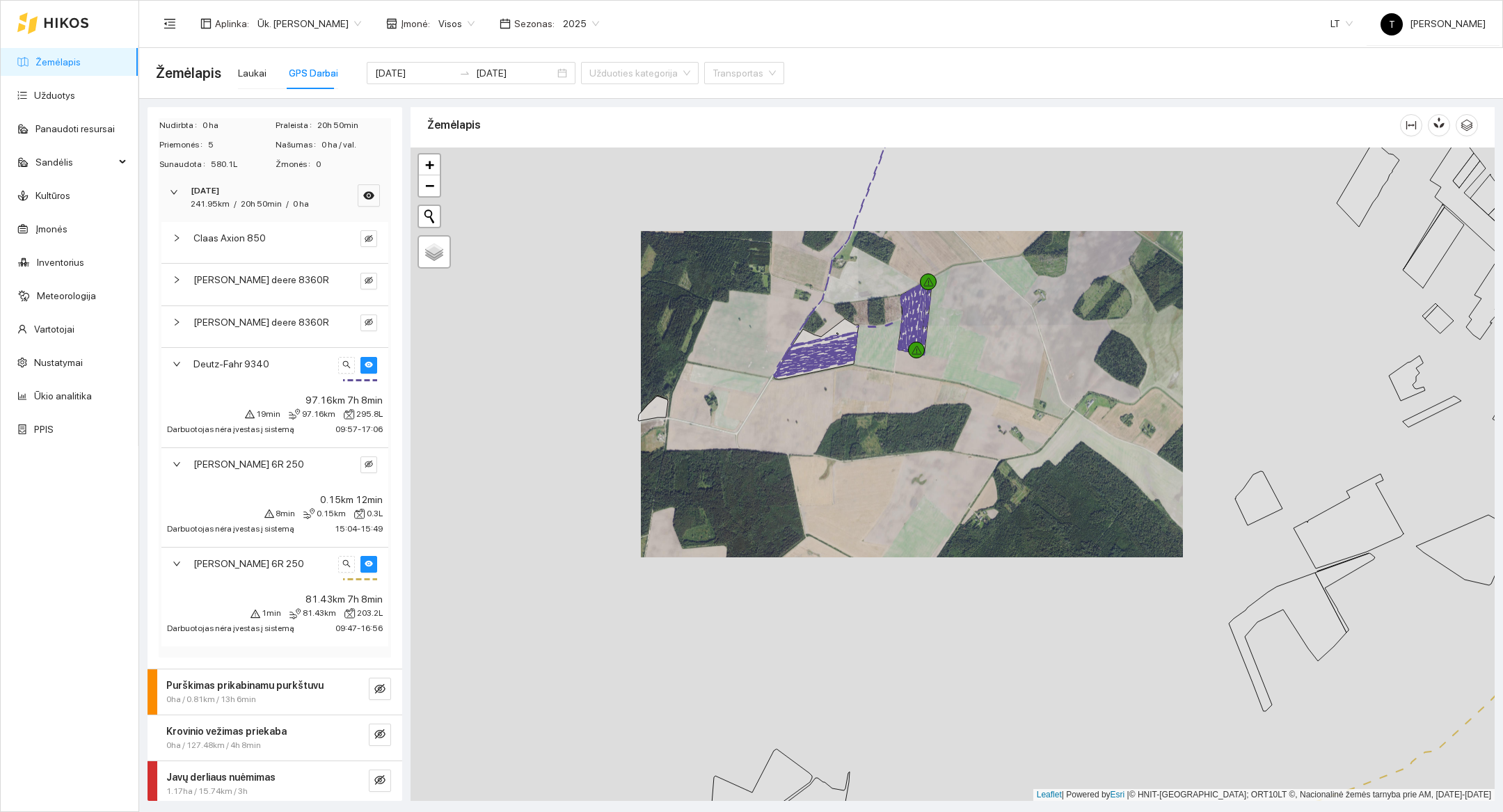
click at [885, 442] on div at bounding box center [953, 474] width 1084 height 653
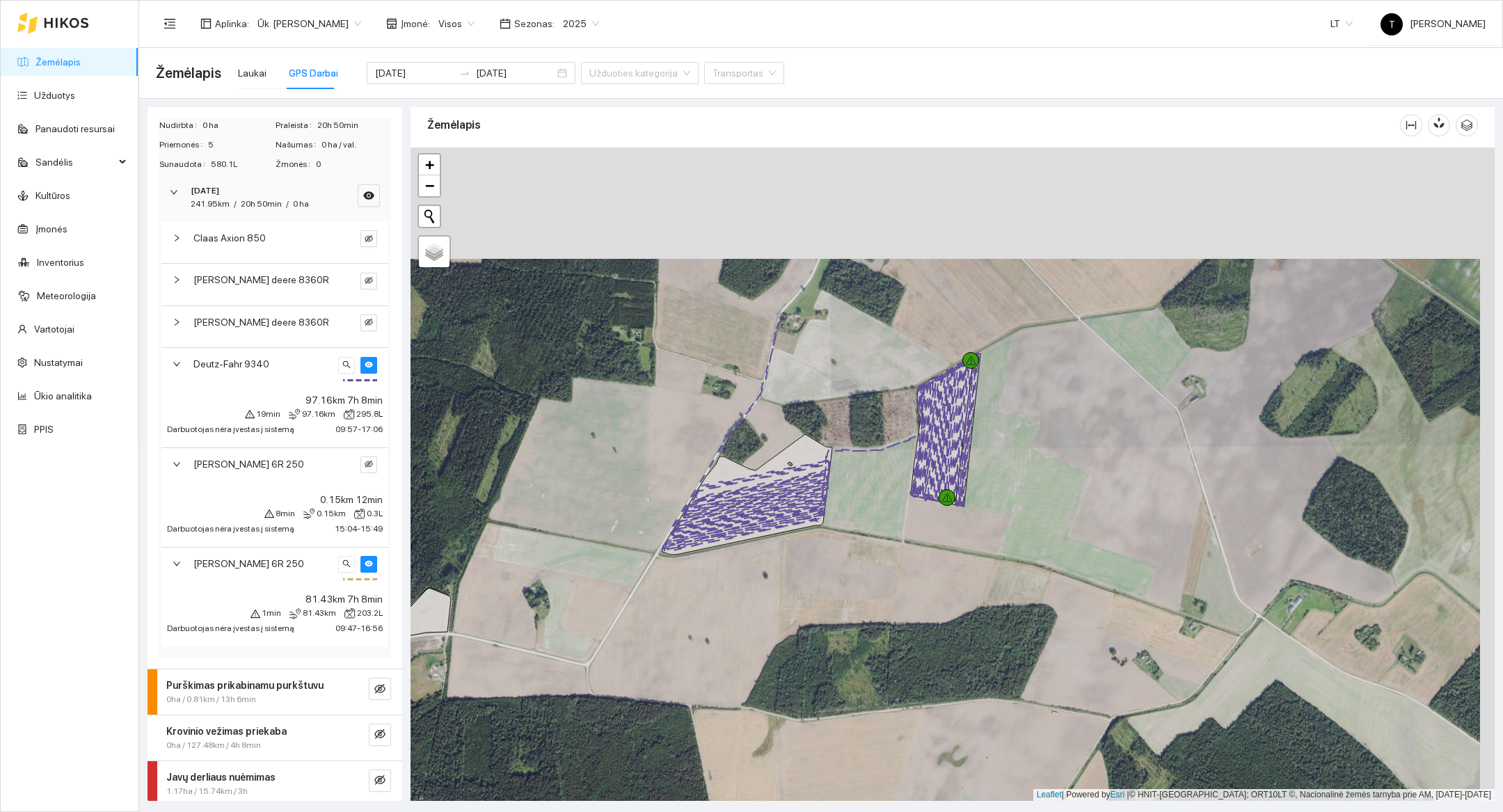
drag, startPoint x: 878, startPoint y: 352, endPoint x: 877, endPoint y: 596, distance: 244.0
click at [877, 596] on div at bounding box center [953, 474] width 1084 height 653
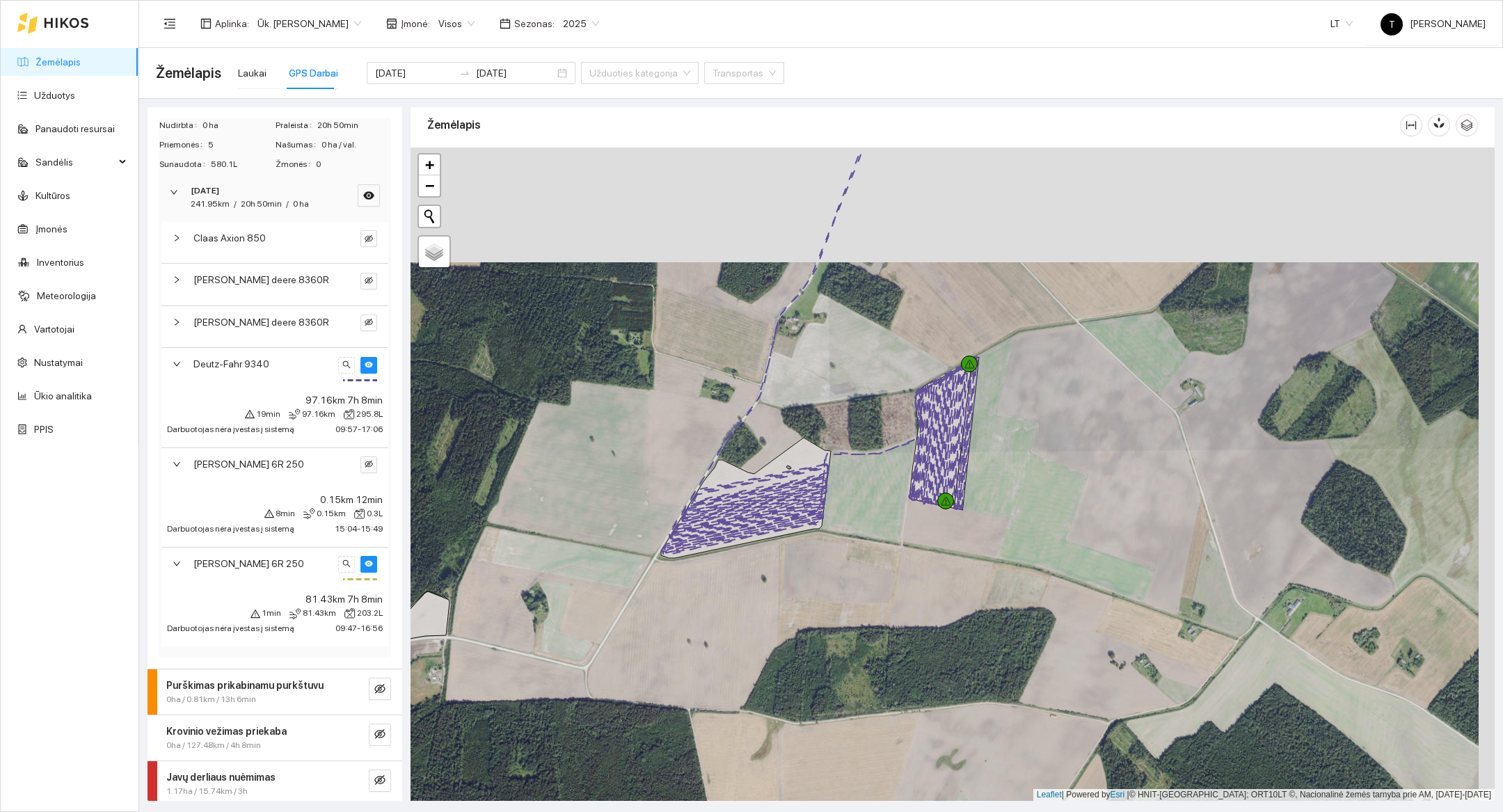
click at [877, 596] on div at bounding box center [953, 474] width 1084 height 653
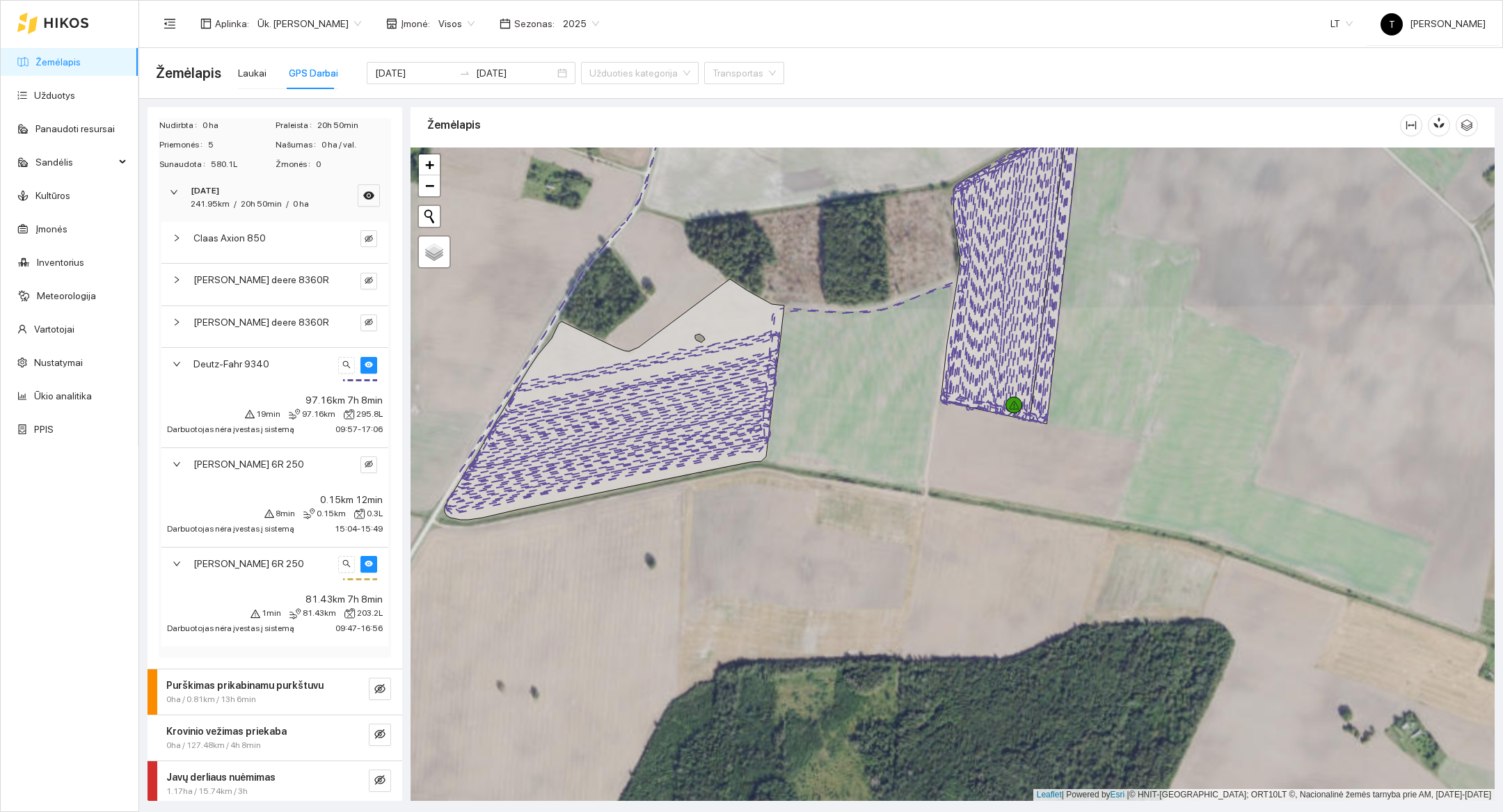
click at [826, 483] on div at bounding box center [953, 474] width 1084 height 653
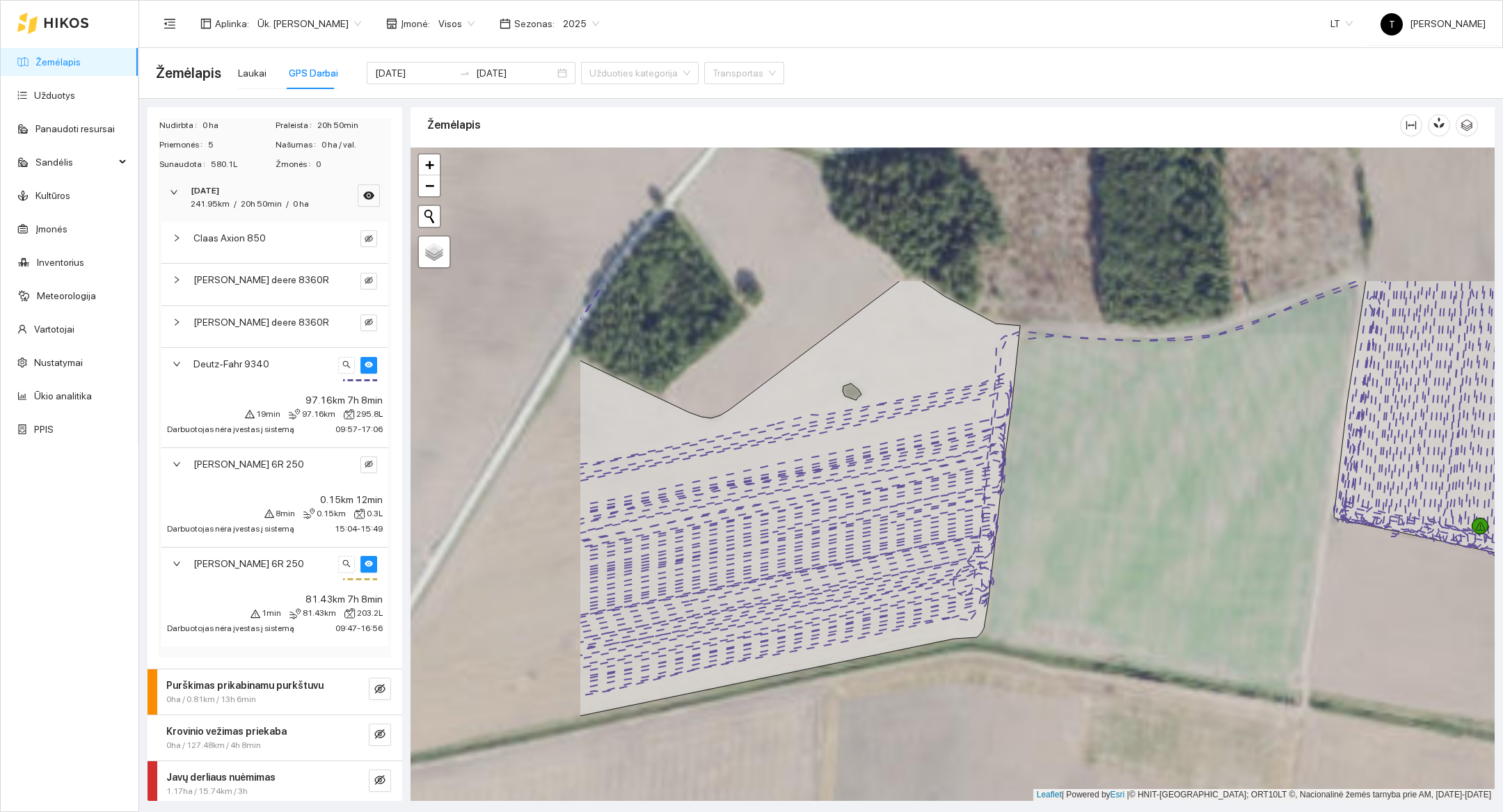
drag, startPoint x: 826, startPoint y: 483, endPoint x: 1104, endPoint y: 681, distance: 341.3
click at [1104, 681] on div at bounding box center [953, 474] width 1084 height 653
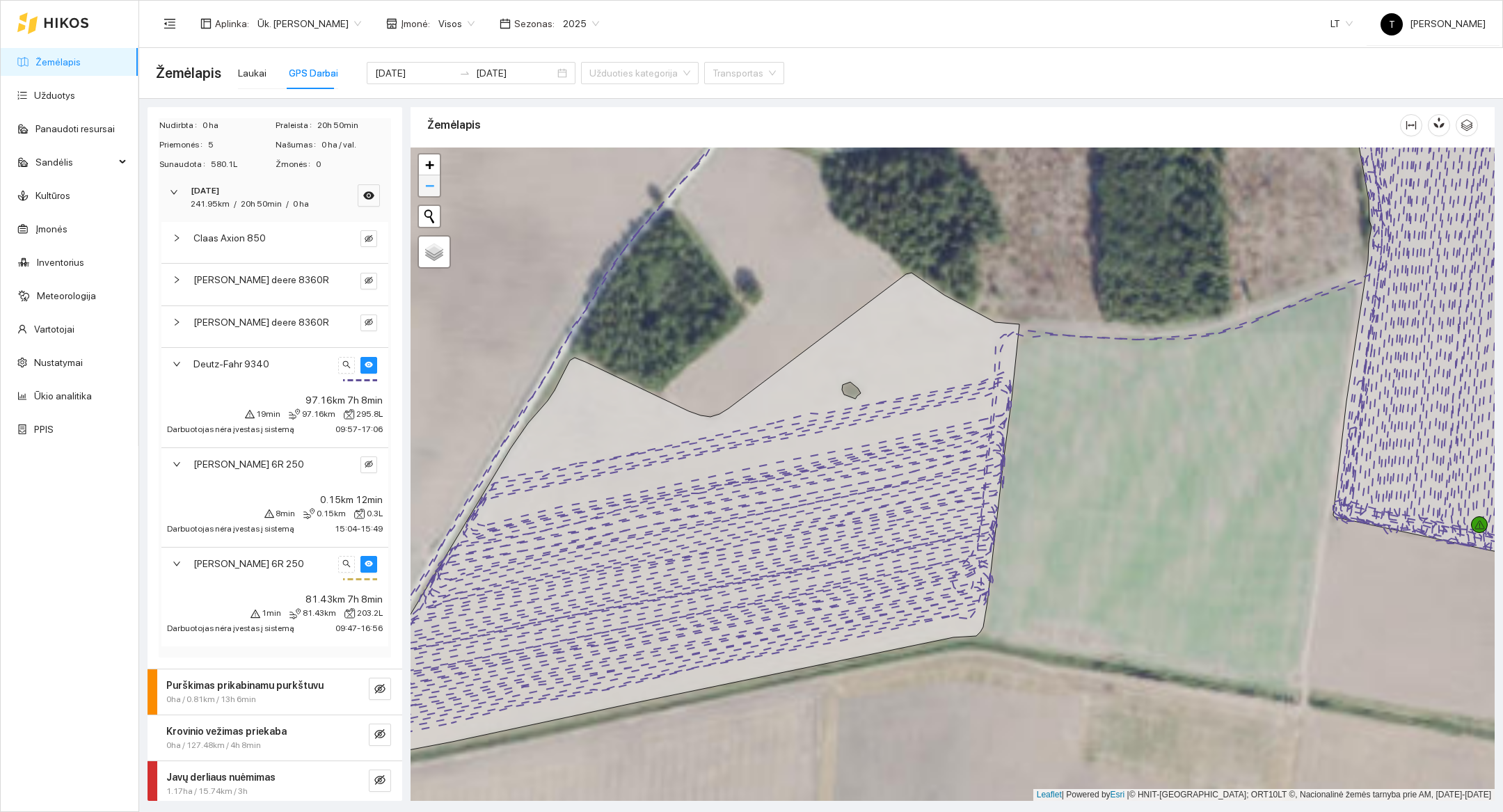
click at [432, 193] on span "−" at bounding box center [429, 185] width 9 height 17
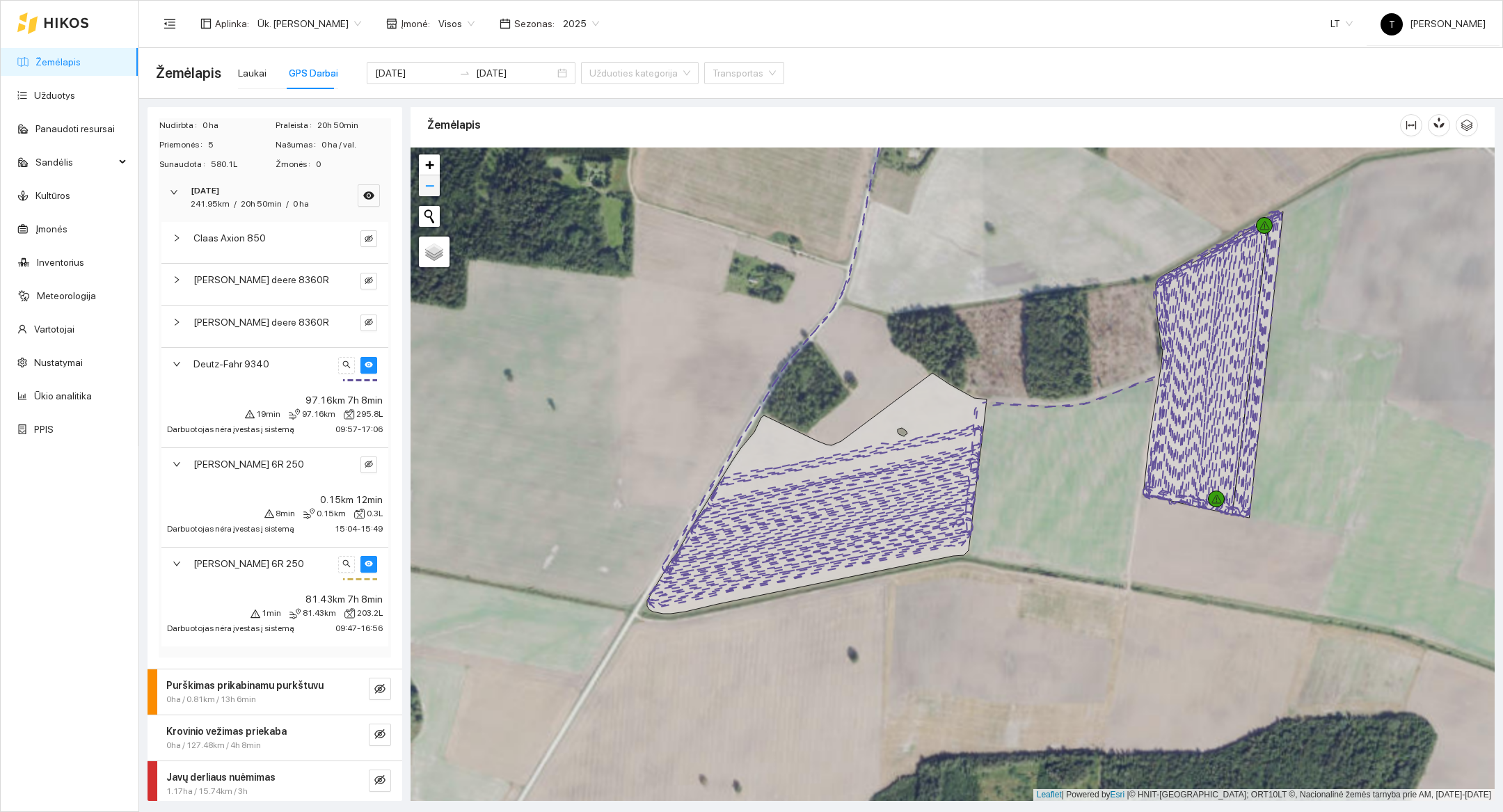
click at [432, 193] on span "−" at bounding box center [429, 185] width 9 height 17
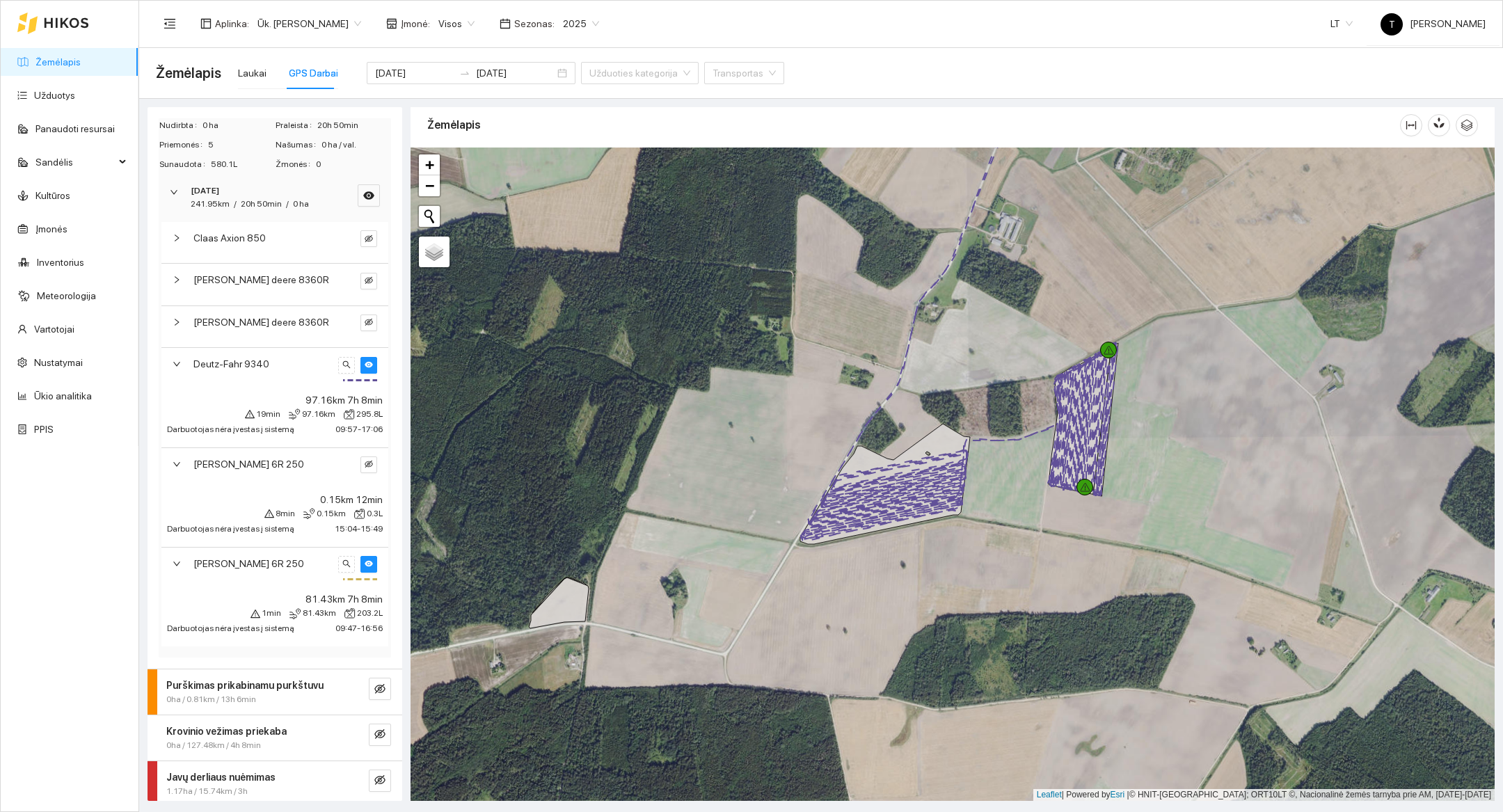
click at [433, 196] on div "+ −" at bounding box center [429, 176] width 24 height 45
click at [429, 190] on span "−" at bounding box center [429, 185] width 9 height 17
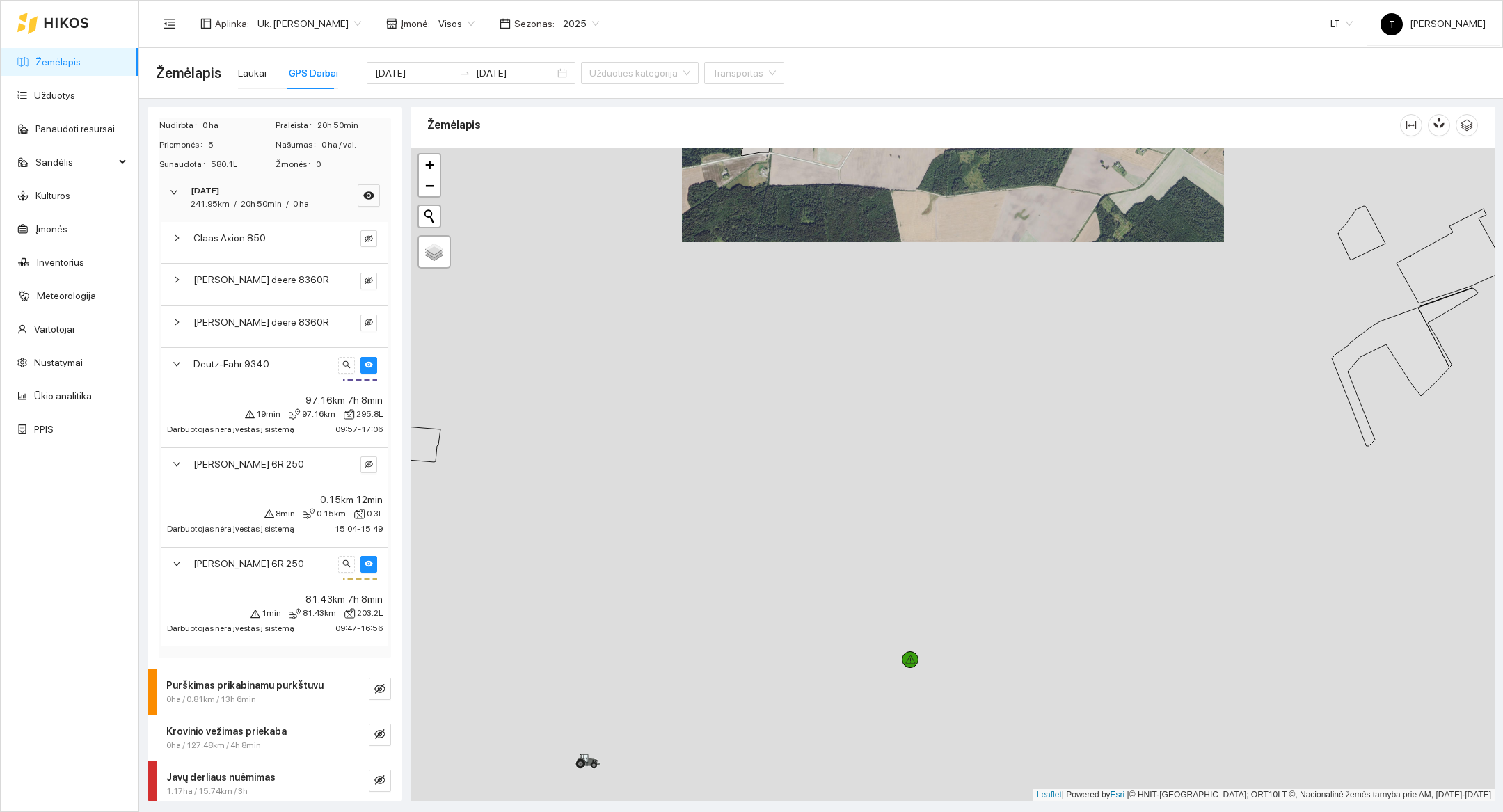
drag, startPoint x: 739, startPoint y: 611, endPoint x: 739, endPoint y: 215, distance: 396.0
click at [739, 215] on div at bounding box center [953, 474] width 1084 height 653
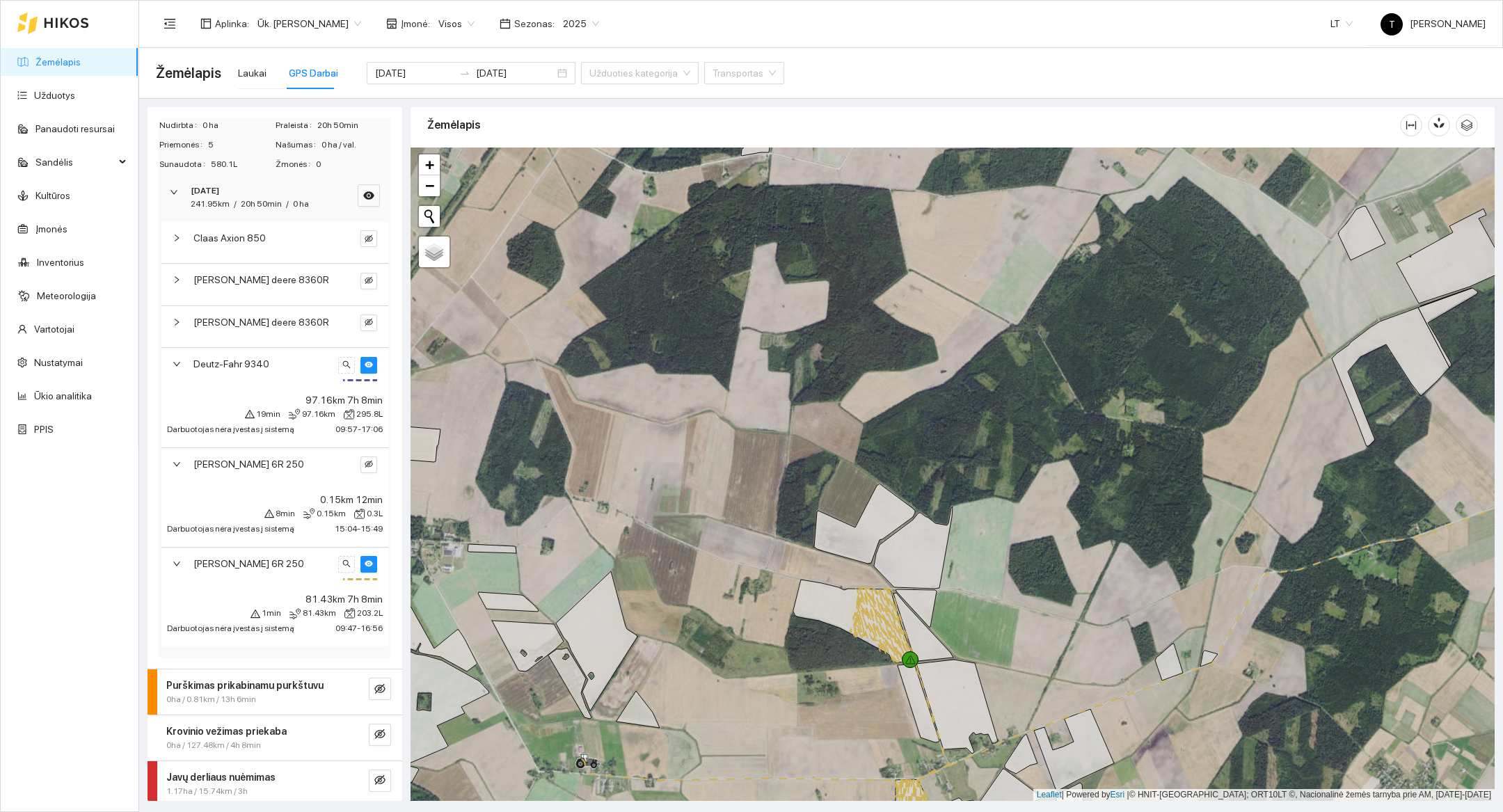
click at [871, 646] on div at bounding box center [953, 474] width 1084 height 653
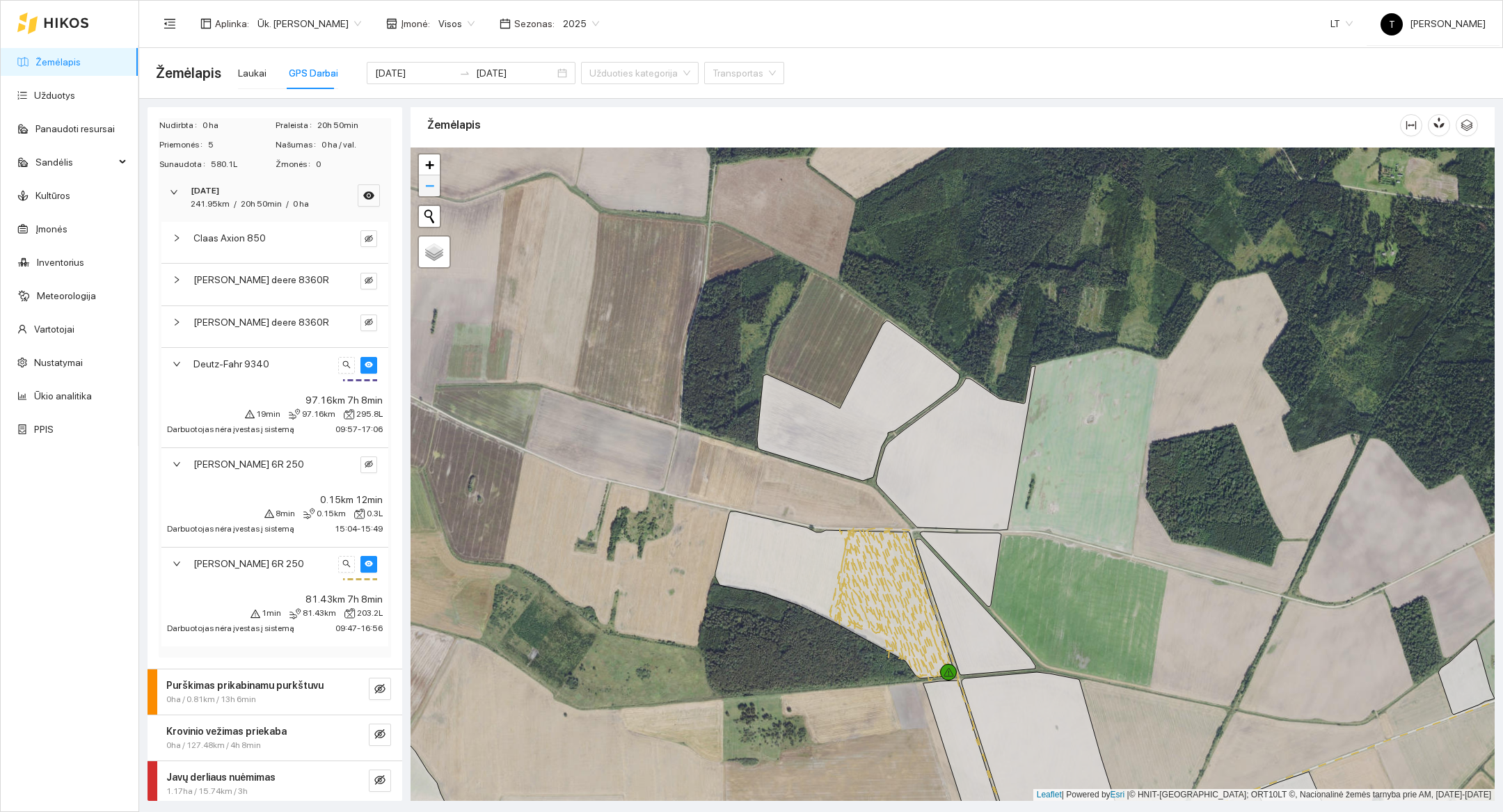
click at [428, 182] on span "−" at bounding box center [429, 185] width 9 height 17
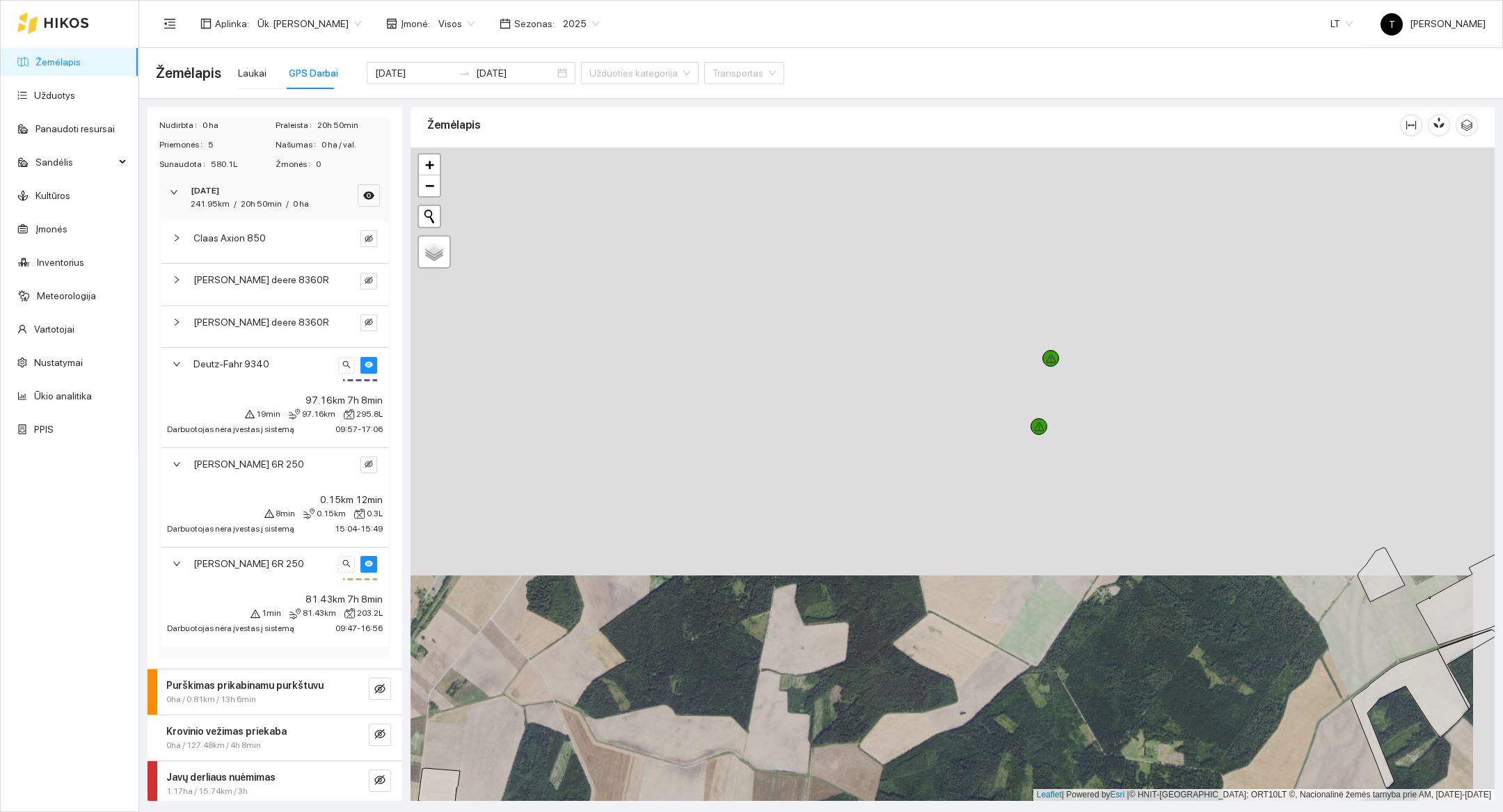
drag, startPoint x: 640, startPoint y: 235, endPoint x: 618, endPoint y: 662, distance: 427.6
click at [618, 662] on div at bounding box center [953, 474] width 1084 height 653
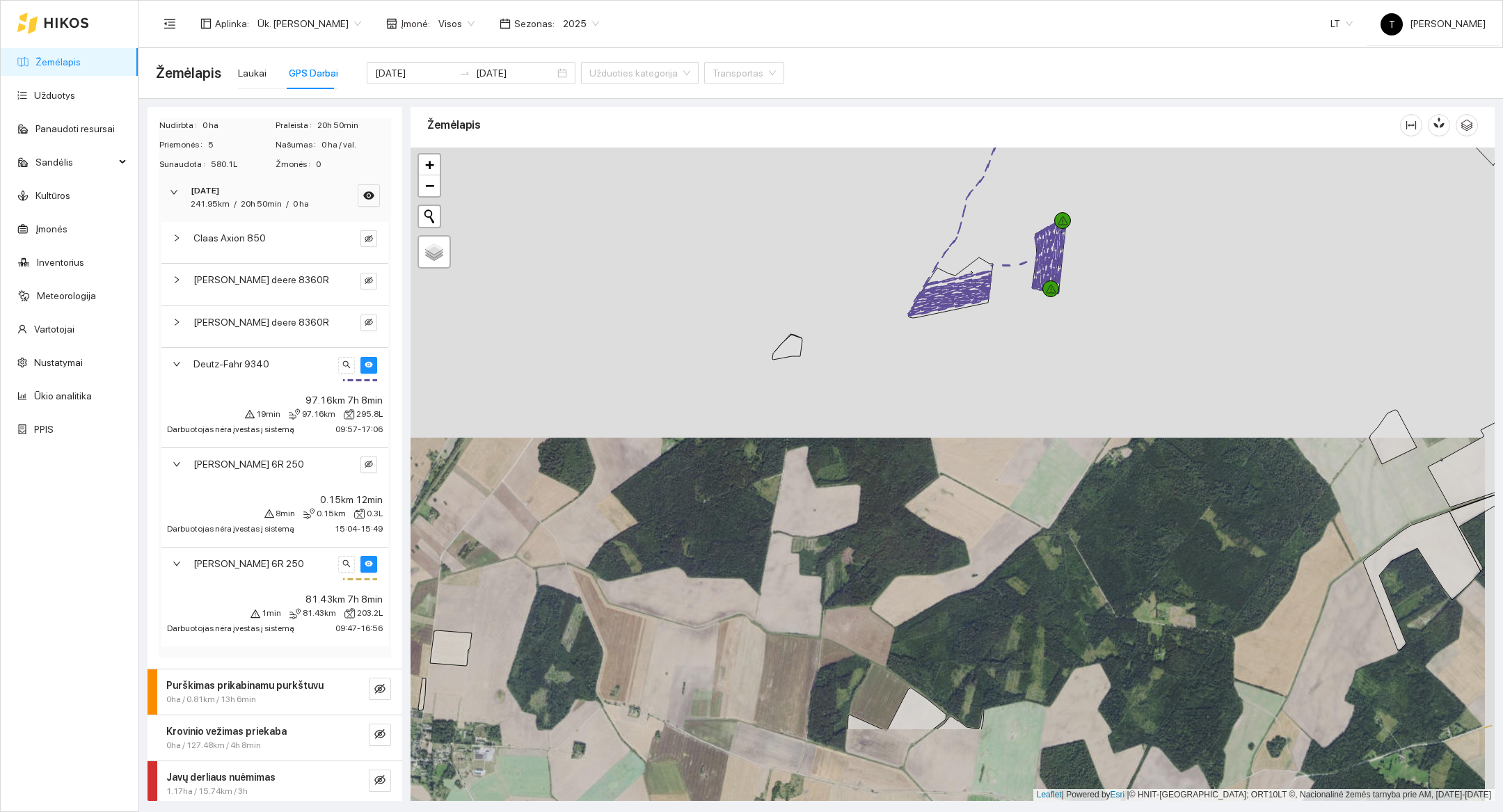
drag, startPoint x: 618, startPoint y: 662, endPoint x: 630, endPoint y: 525, distance: 137.5
click at [630, 525] on div at bounding box center [953, 474] width 1084 height 653
